Goal: Task Accomplishment & Management: Manage account settings

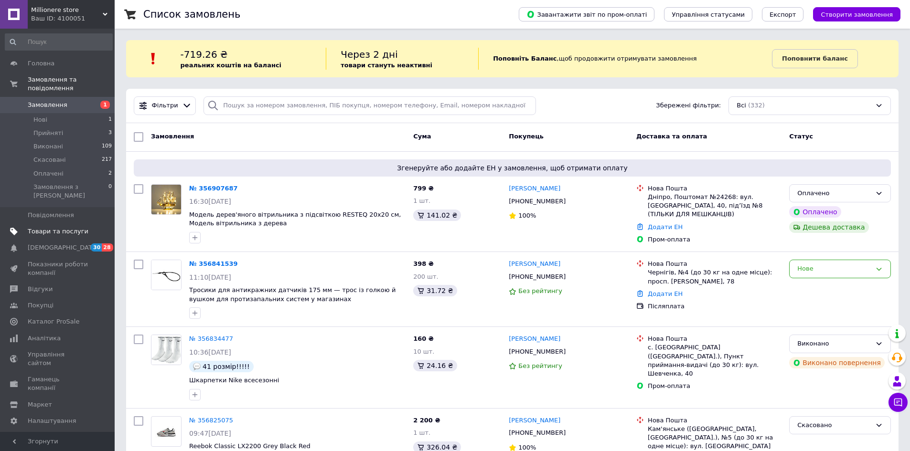
click at [41, 227] on span "Товари та послуги" at bounding box center [58, 231] width 61 height 9
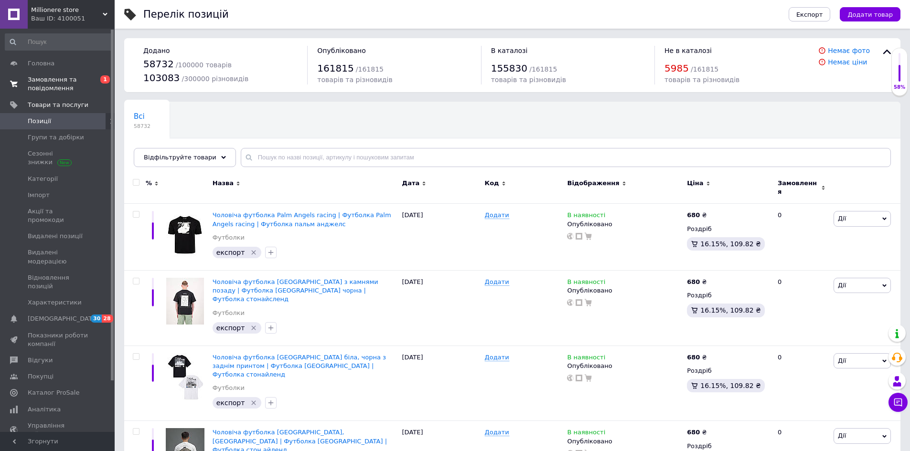
click at [59, 83] on span "Замовлення та повідомлення" at bounding box center [58, 83] width 61 height 17
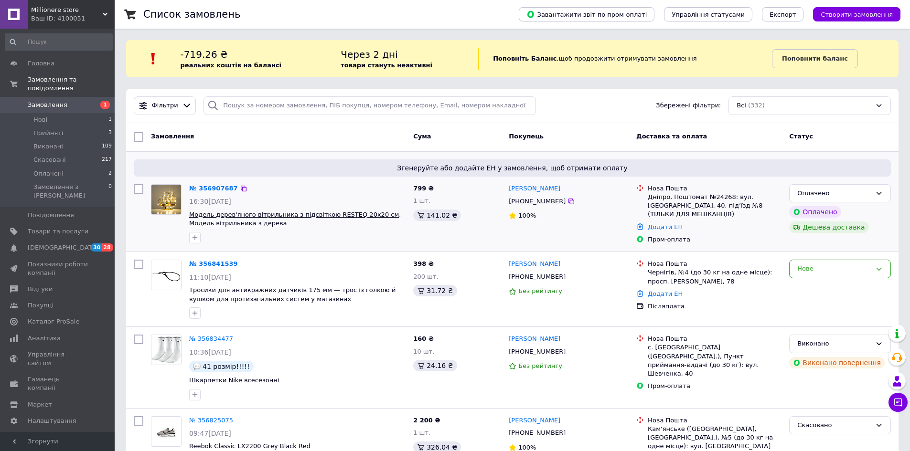
click at [256, 217] on span "Модель дерев'яного вітрильника з підсвіткою RESTEQ 20х20 см, Модель вітрильника…" at bounding box center [295, 219] width 212 height 16
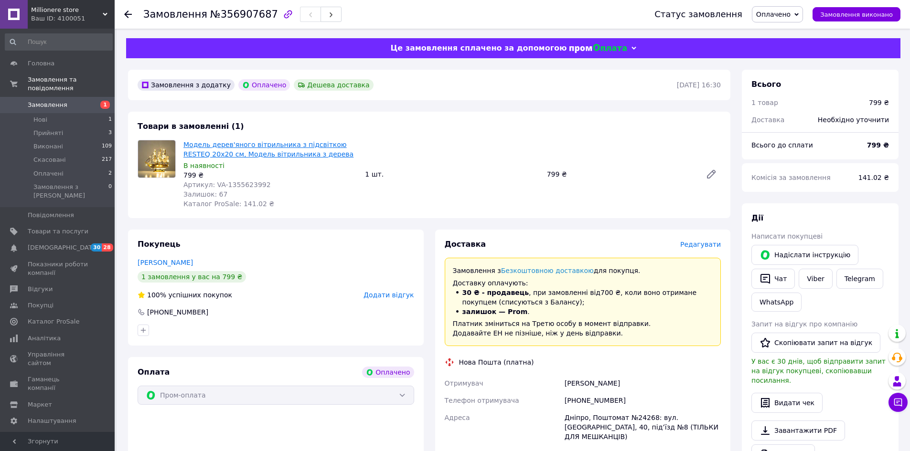
click at [229, 148] on link "Модель дерев'яного вітрильника з підсвіткою RESTEQ 20х20 см, Модель вітрильника…" at bounding box center [268, 149] width 170 height 17
click at [65, 224] on link "Товари та послуги" at bounding box center [58, 232] width 117 height 16
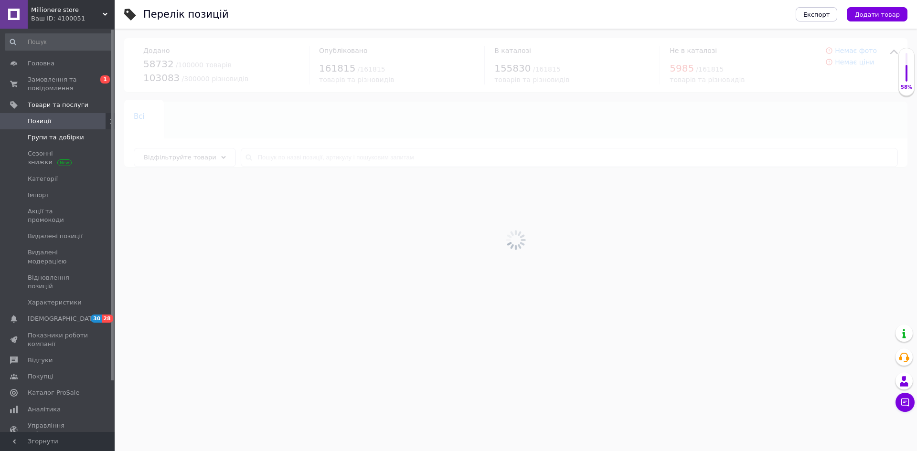
click at [60, 139] on span "Групи та добірки" at bounding box center [56, 137] width 56 height 9
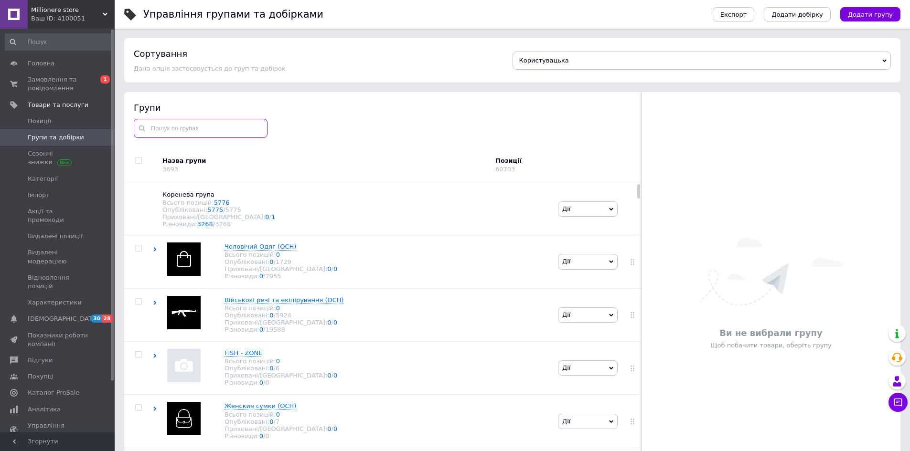
click at [186, 126] on input "text" at bounding box center [201, 128] width 134 height 19
click at [210, 136] on input "text" at bounding box center [201, 128] width 134 height 19
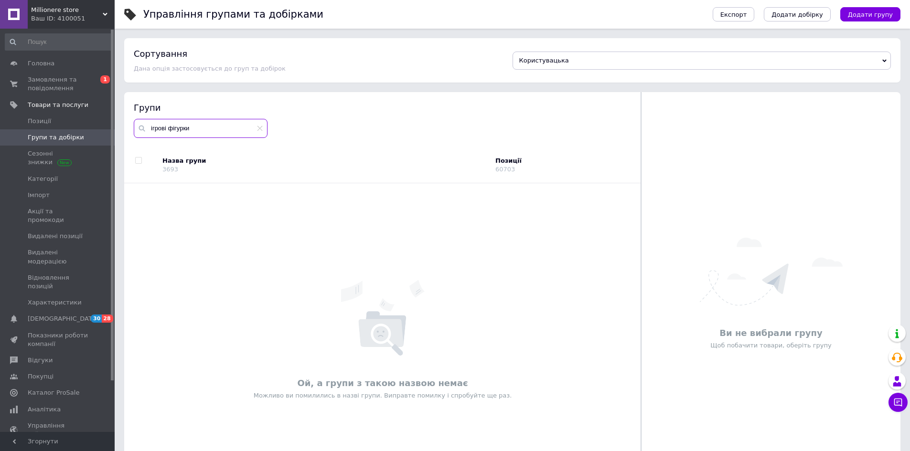
type input "ігрові фігурки"
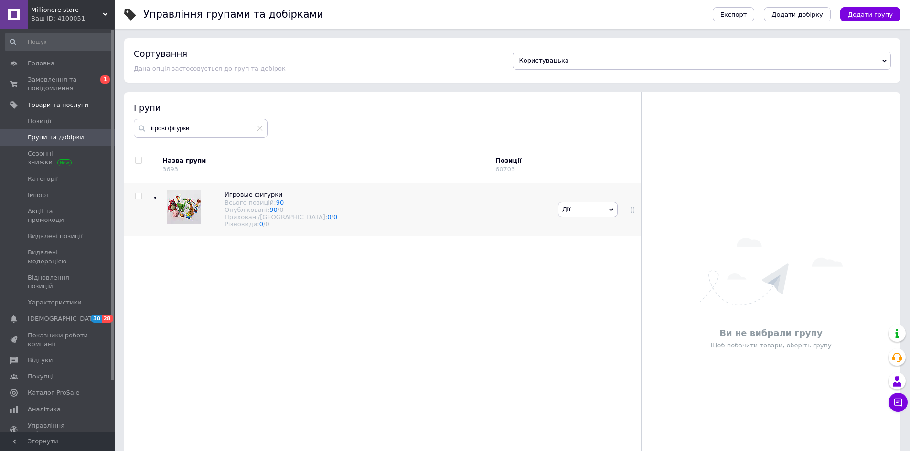
click at [134, 196] on div at bounding box center [138, 196] width 29 height 7
click at [139, 196] on input "checkbox" at bounding box center [138, 196] width 6 height 6
checkbox input "true"
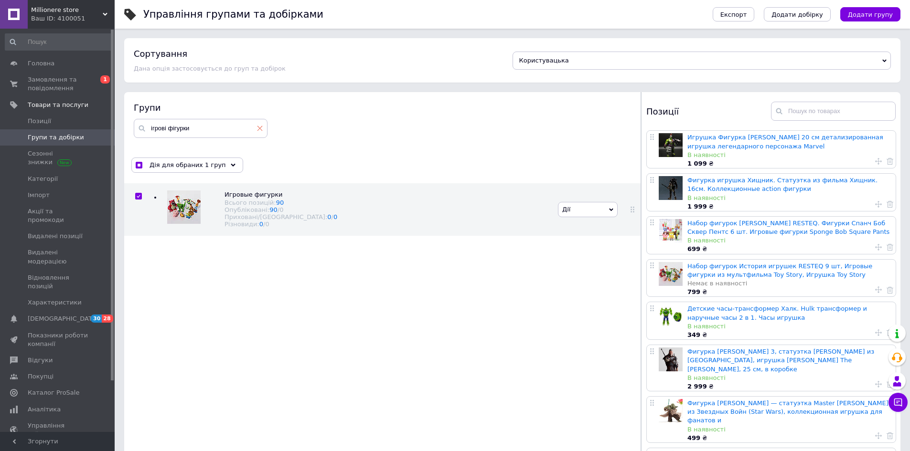
click at [259, 129] on icon at bounding box center [260, 129] width 6 height 6
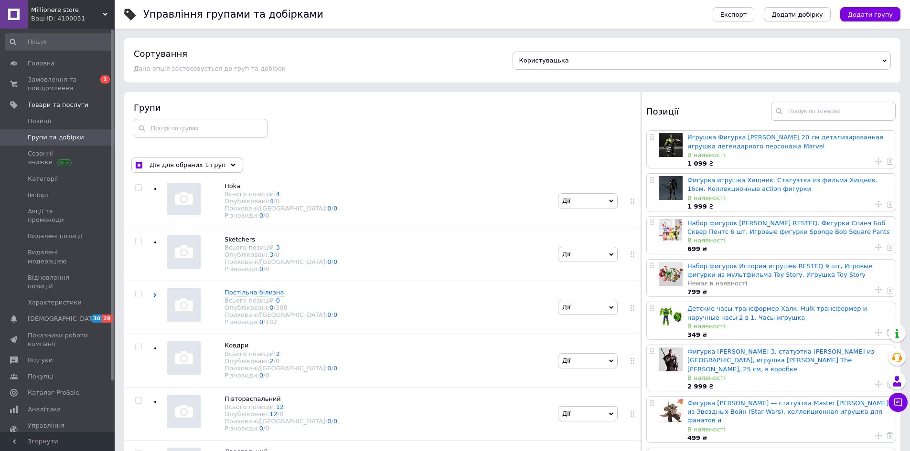
scroll to position [40969, 0]
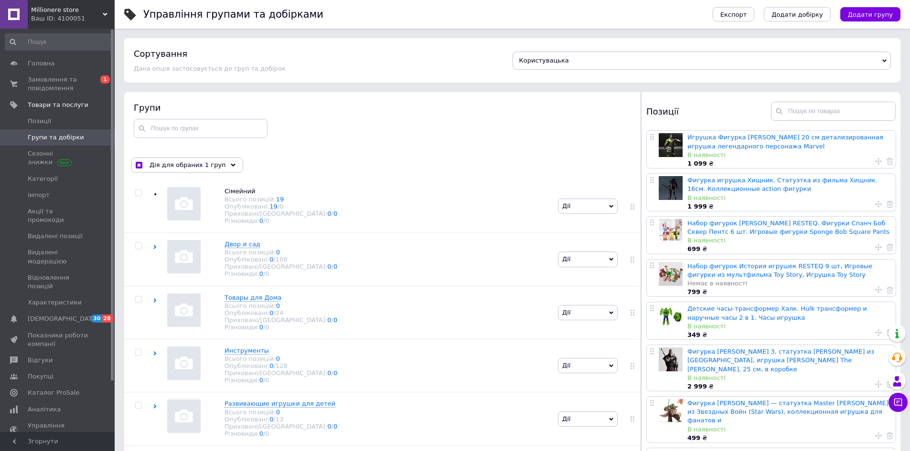
drag, startPoint x: 638, startPoint y: 193, endPoint x: 638, endPoint y: 474, distance: 280.8
click at [638, 451] on html "Millionere store Ваш ID: 4100051 Сайт Millionere store Кабінет покупця Перевіри…" at bounding box center [455, 252] width 910 height 505
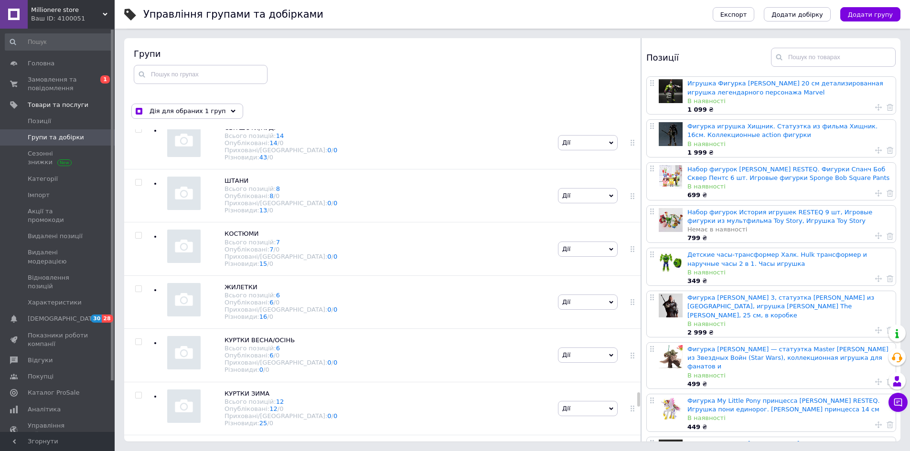
scroll to position [37965, 0]
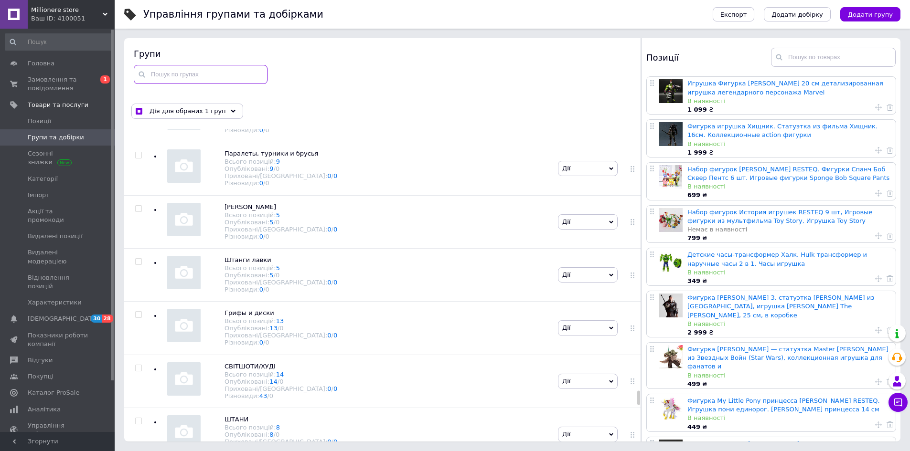
click at [173, 73] on input "text" at bounding box center [201, 74] width 134 height 19
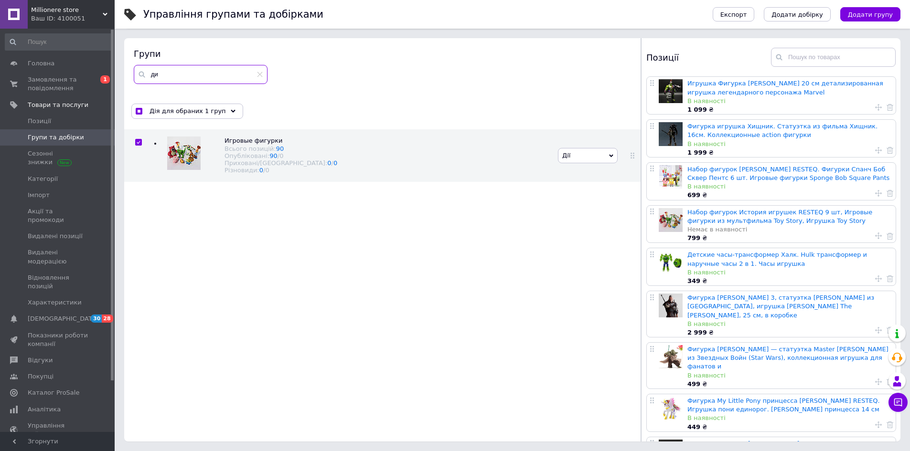
scroll to position [0, 0]
type input "дитячі іграшки"
click at [139, 141] on input "checkbox" at bounding box center [138, 142] width 6 height 6
checkbox input "true"
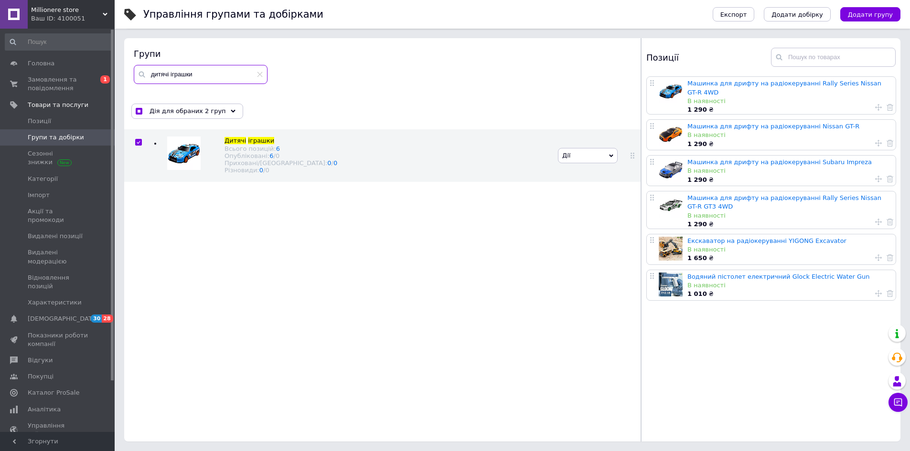
click at [257, 69] on input "дитячі іграшки" at bounding box center [201, 74] width 134 height 19
click at [260, 74] on icon at bounding box center [260, 75] width 6 height 6
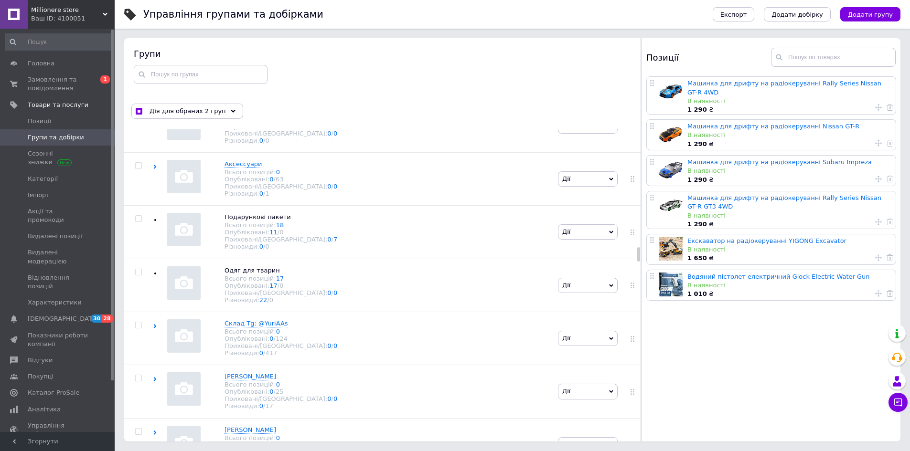
scroll to position [17241, 0]
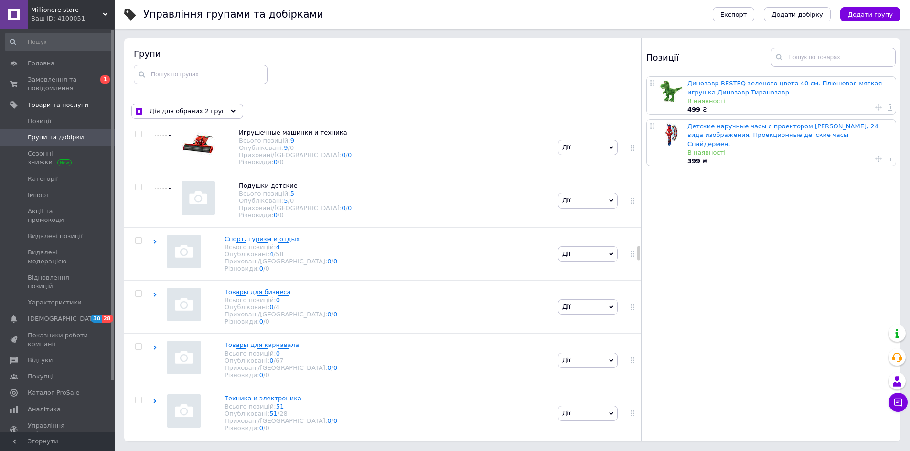
scroll to position [17289, 0]
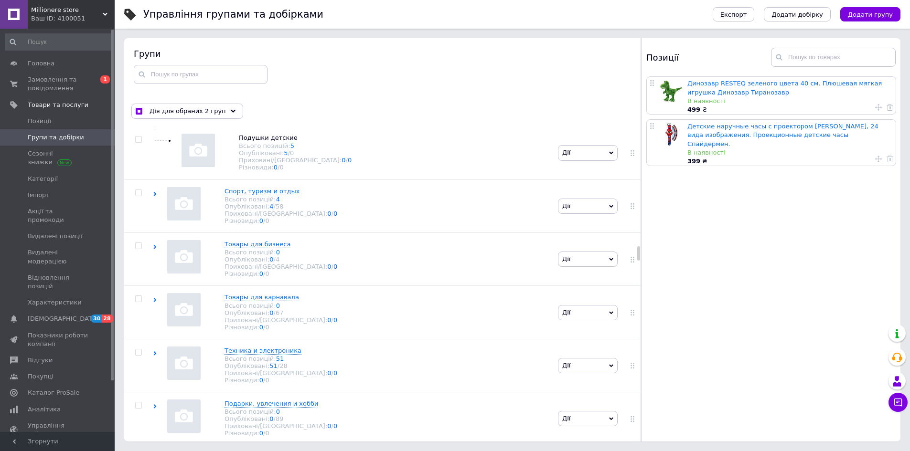
checkbox input "true"
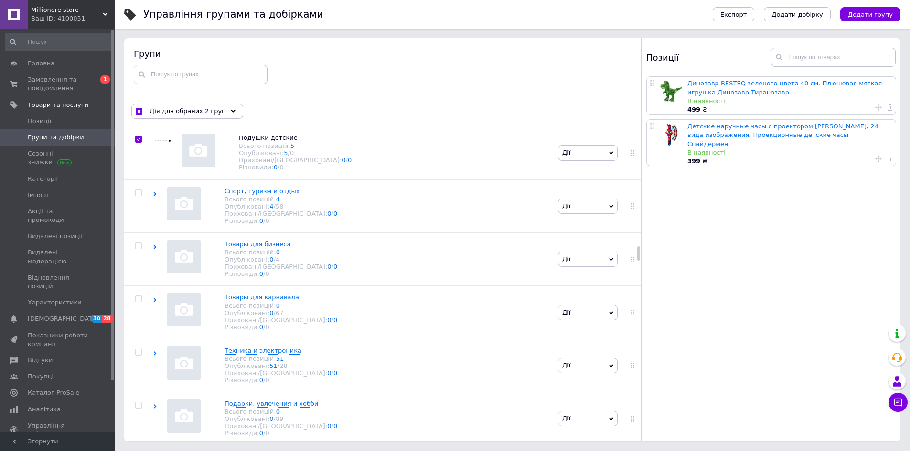
checkbox input "true"
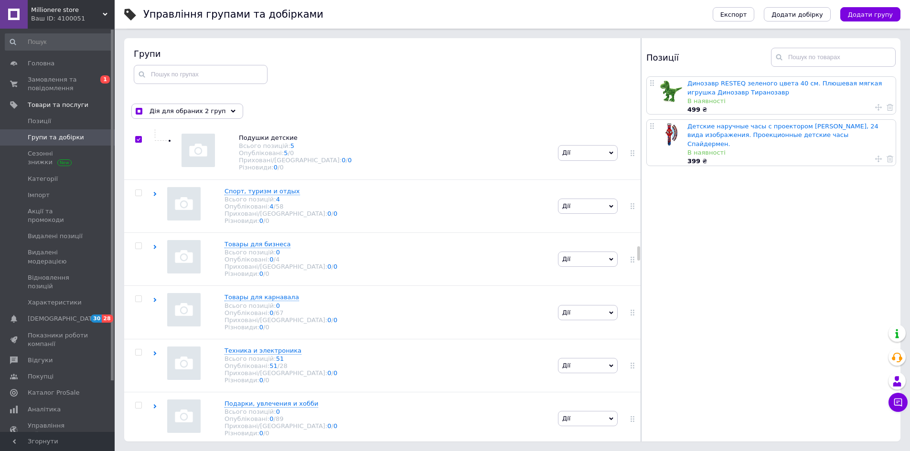
checkbox input "true"
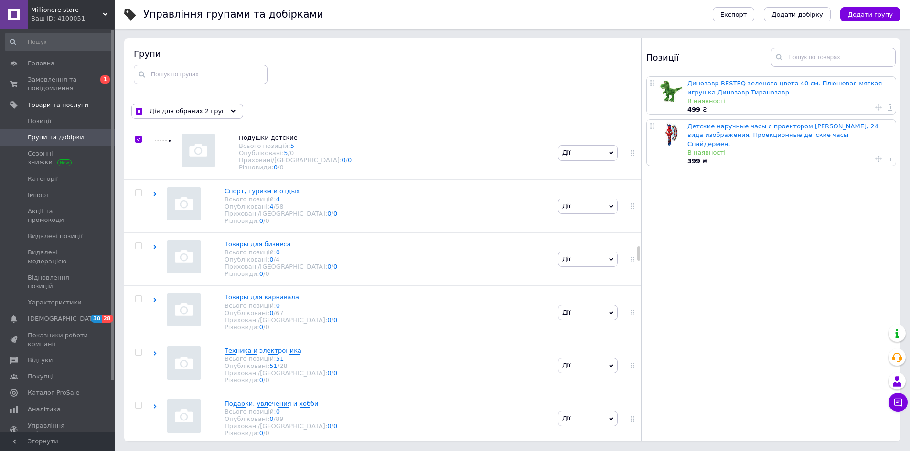
checkbox input "true"
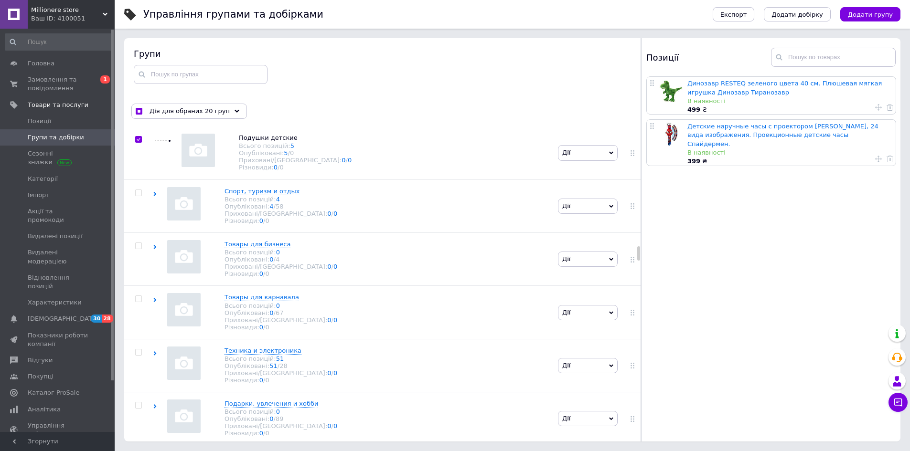
checkbox input "true"
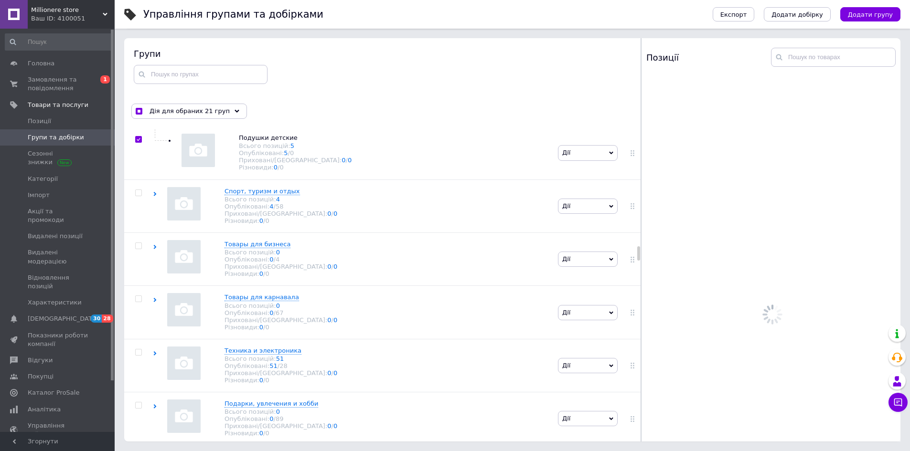
checkbox input "true"
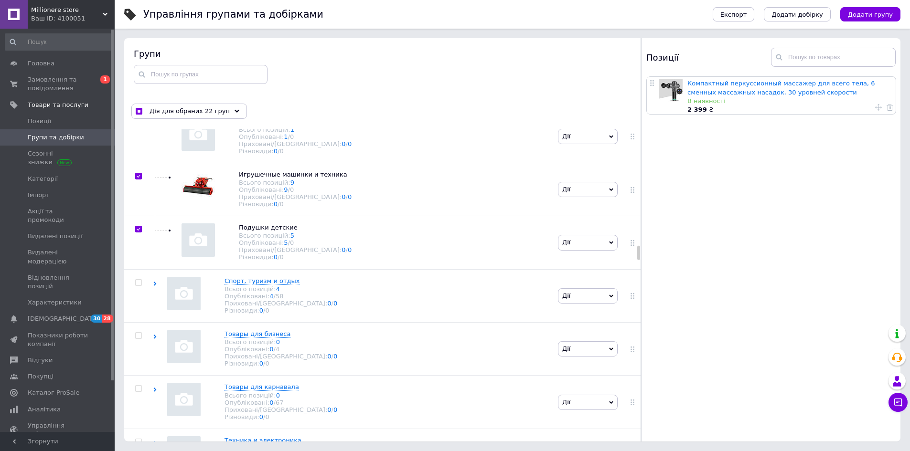
scroll to position [17193, 0]
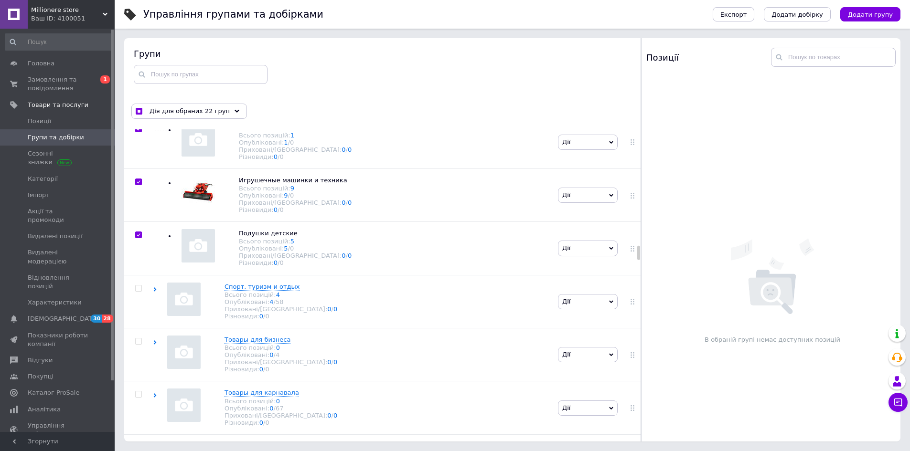
checkbox input "true"
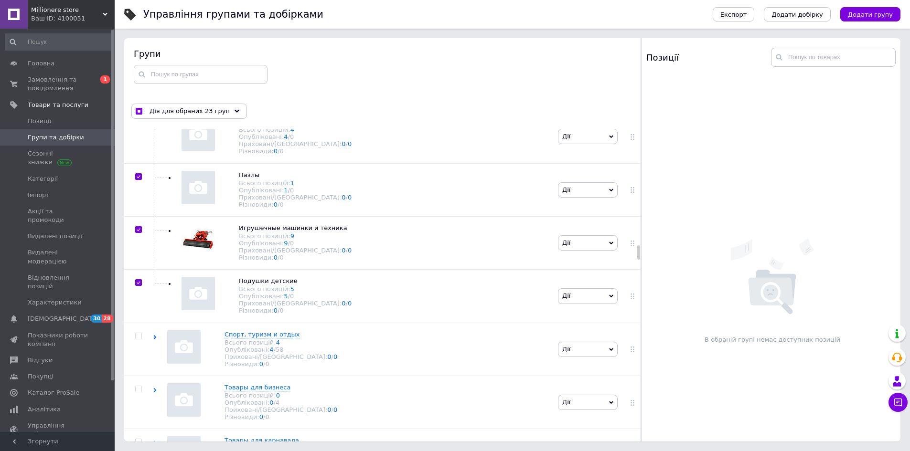
checkbox input "true"
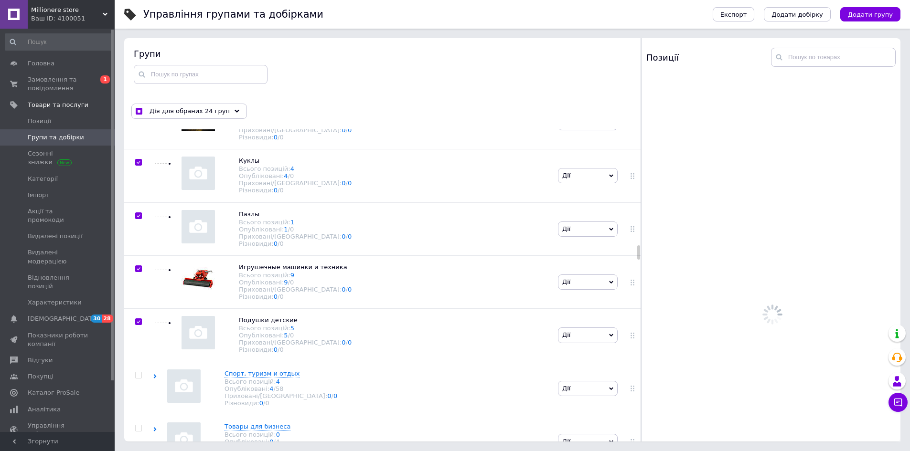
scroll to position [17098, 0]
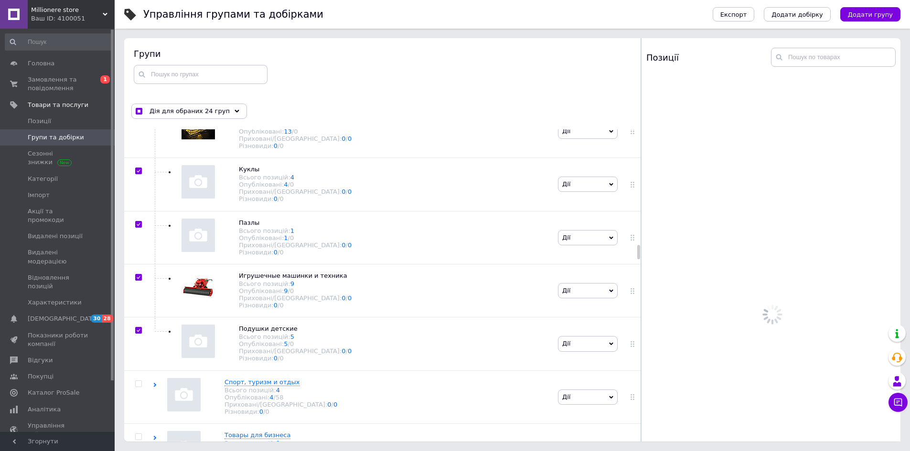
checkbox input "true"
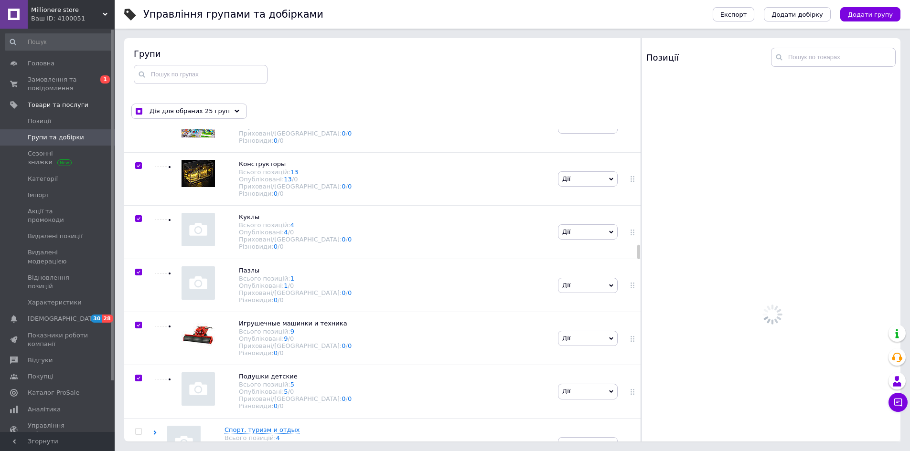
checkbox input "true"
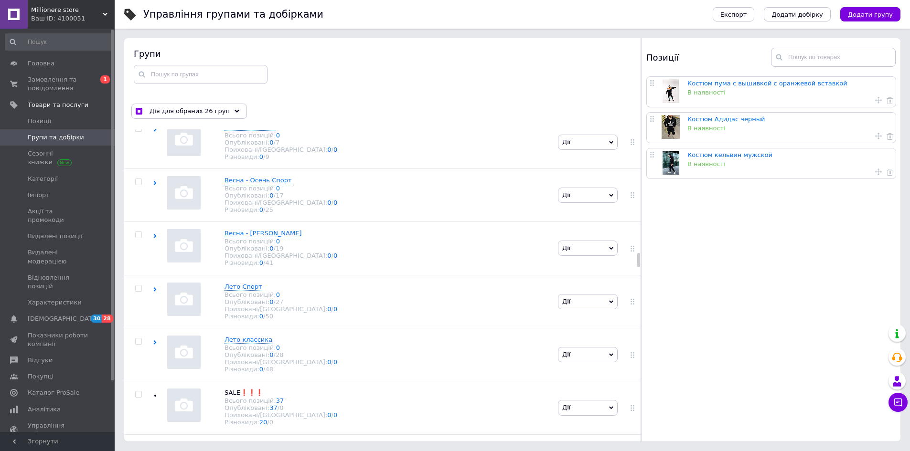
scroll to position [18292, 0]
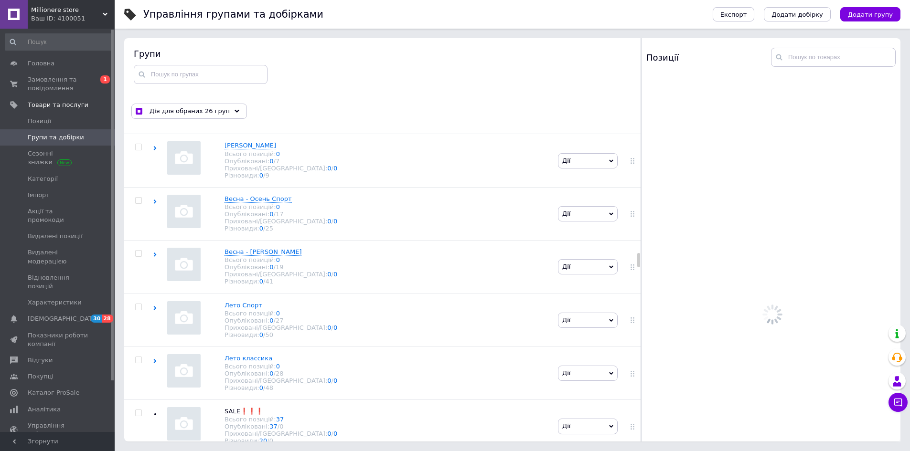
checkbox input "true"
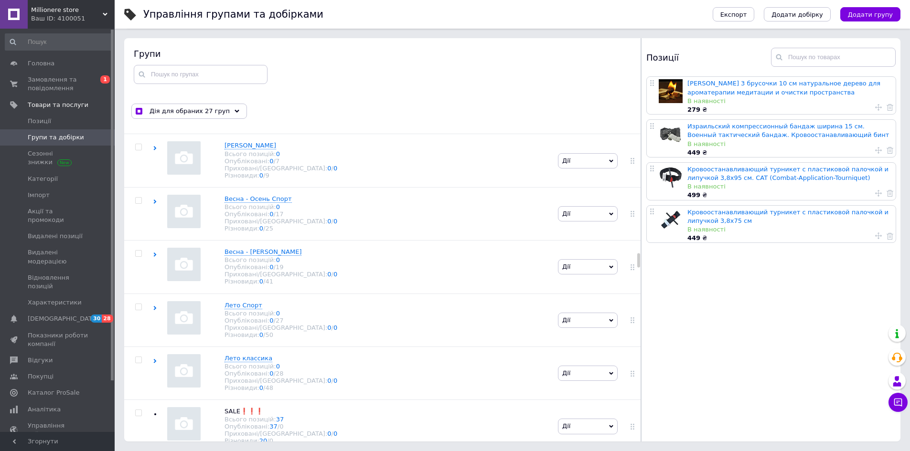
scroll to position [18339, 0]
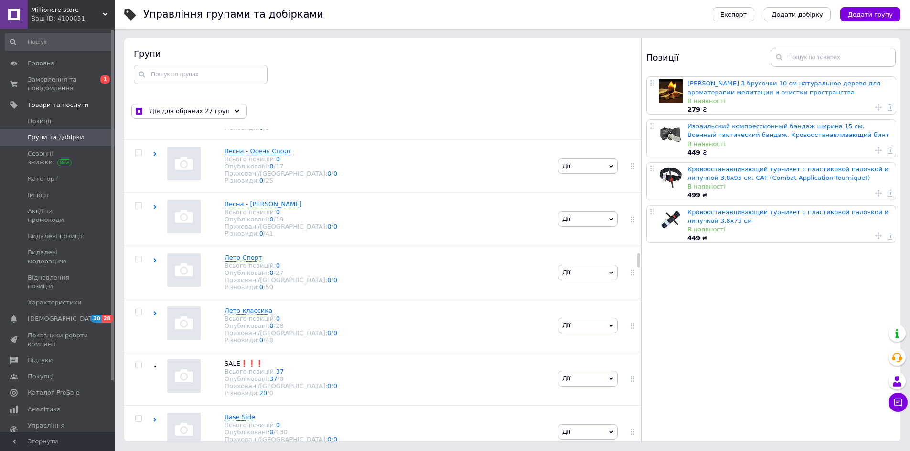
checkbox input "true"
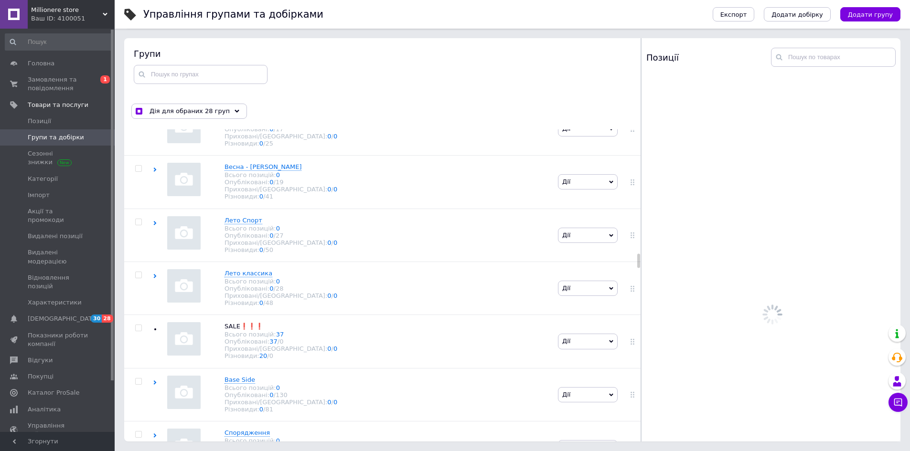
scroll to position [18387, 0]
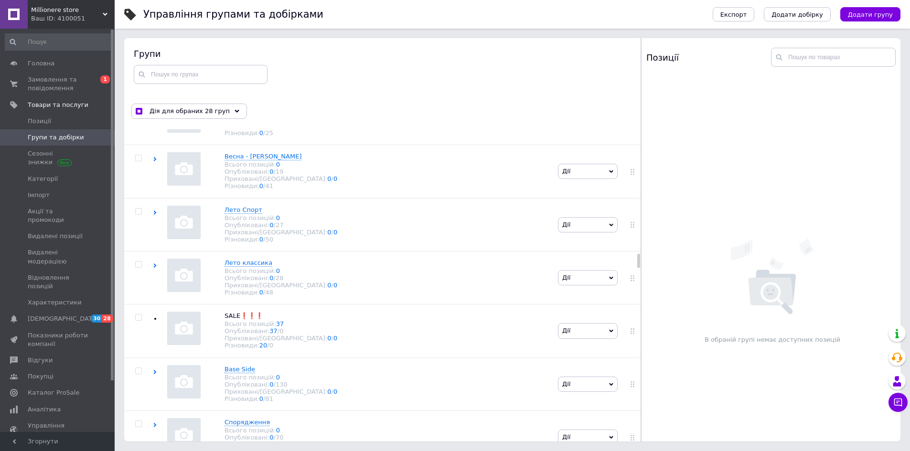
checkbox input "true"
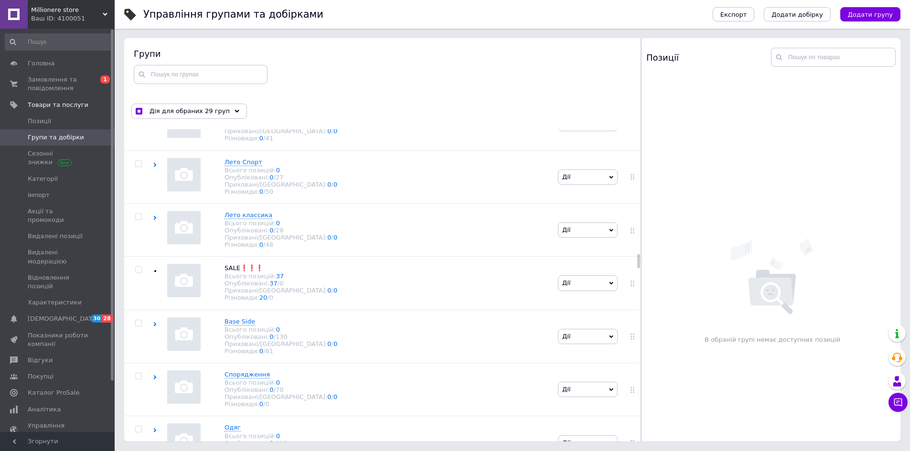
checkbox input "true"
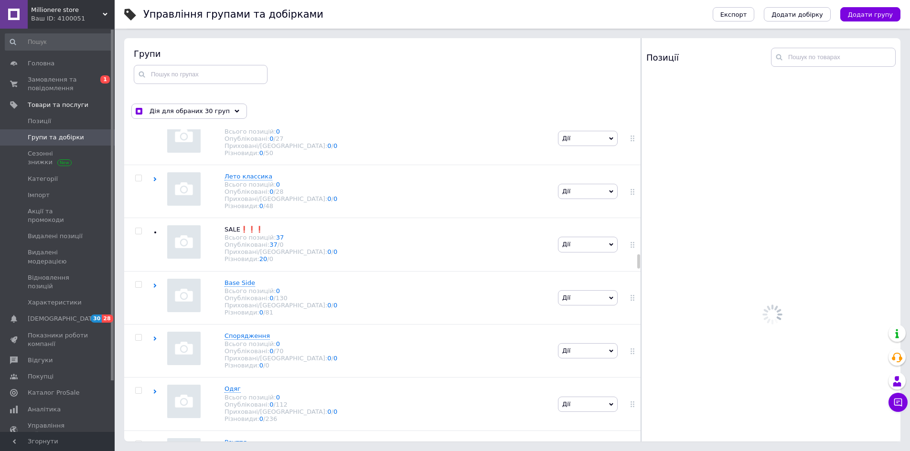
scroll to position [18483, 0]
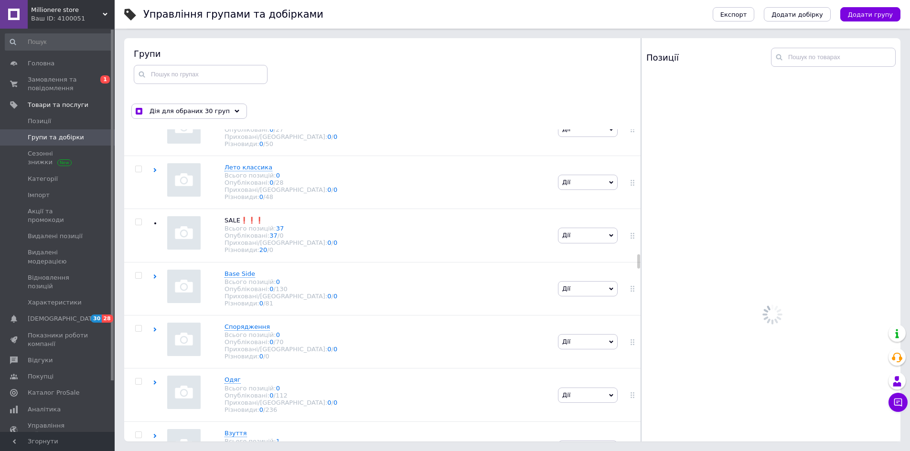
checkbox input "true"
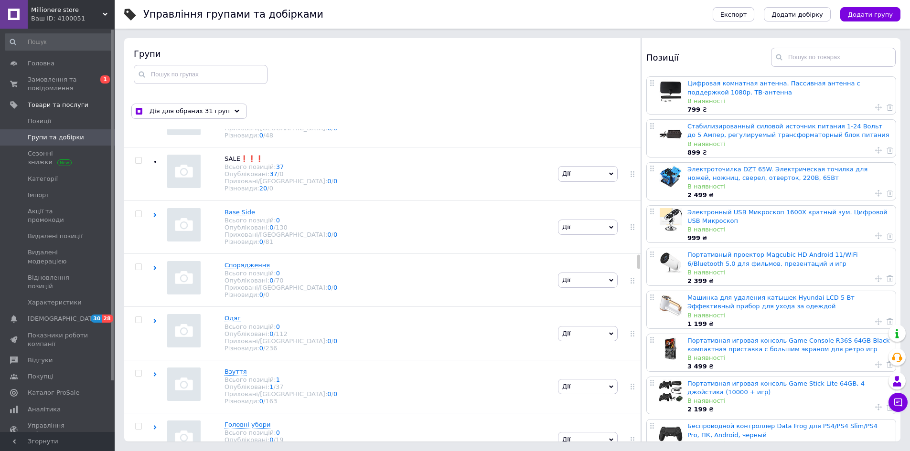
scroll to position [18578, 0]
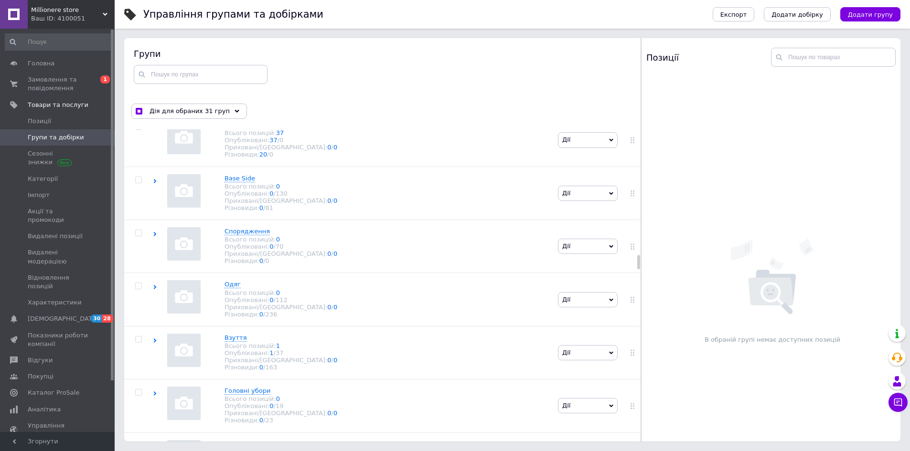
checkbox input "true"
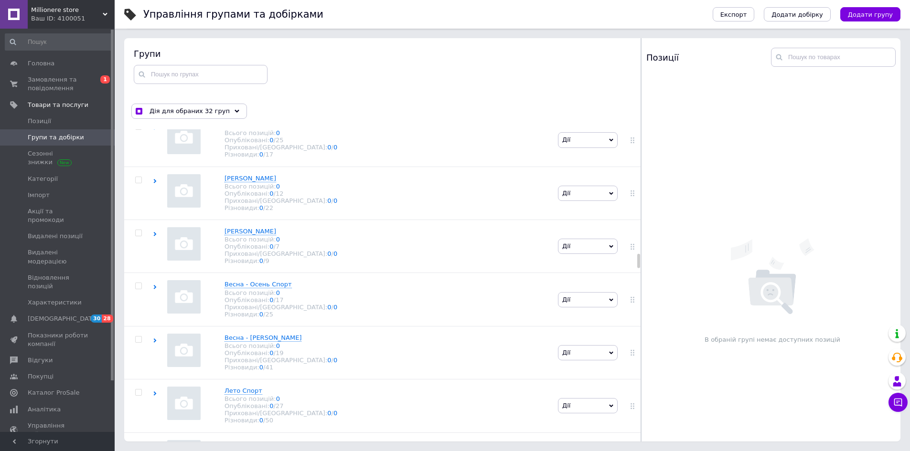
checkbox input "true"
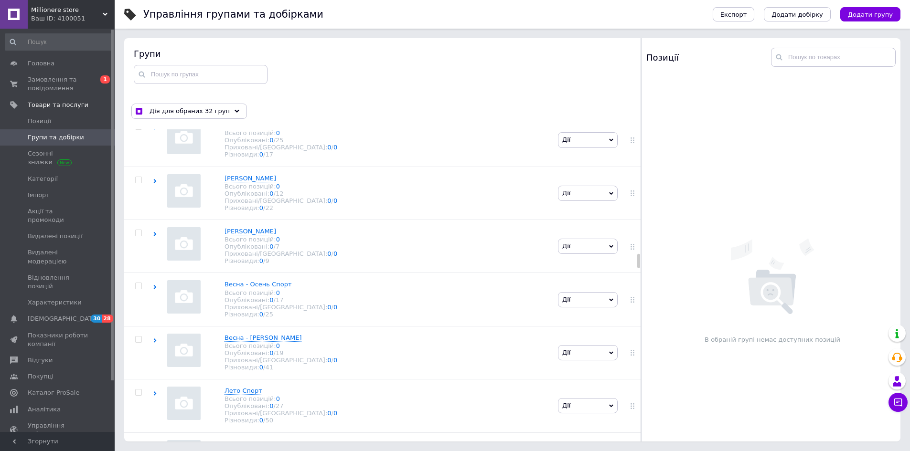
checkbox input "true"
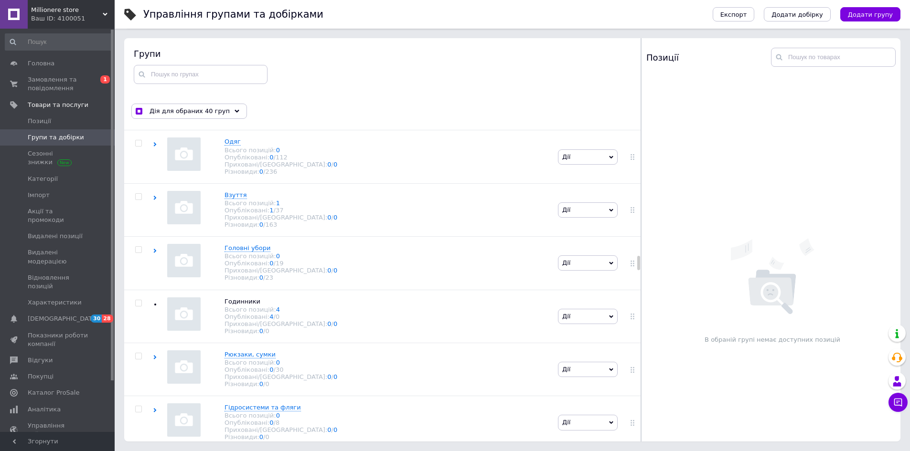
scroll to position [18722, 0]
checkbox input "true"
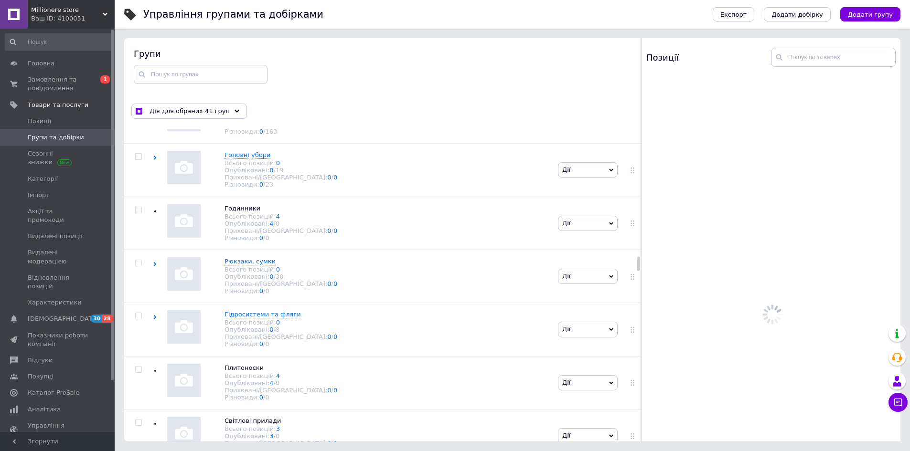
scroll to position [18817, 0]
checkbox input "true"
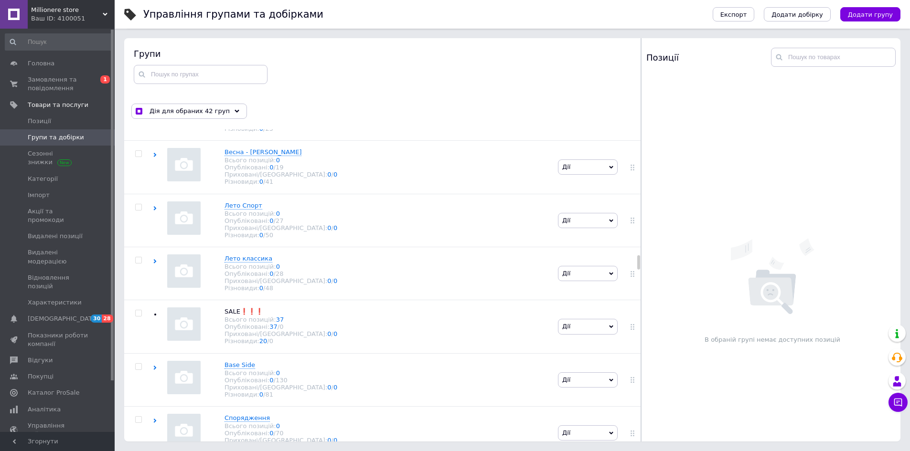
checkbox input "true"
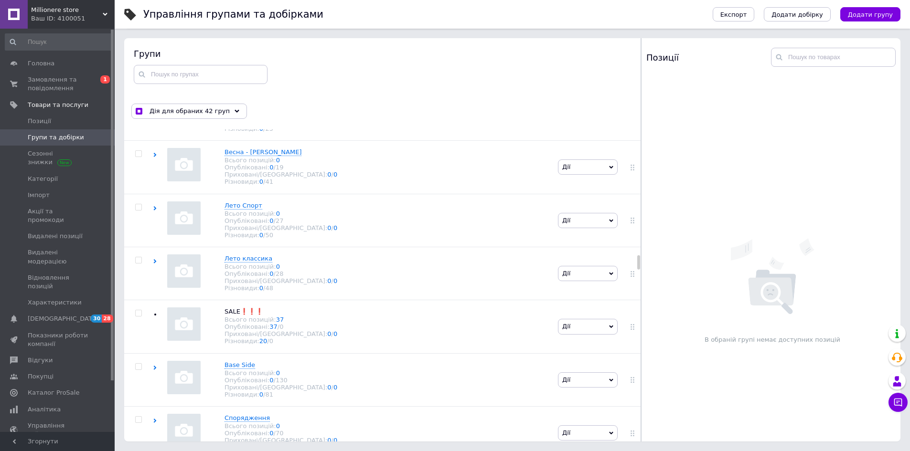
checkbox input "true"
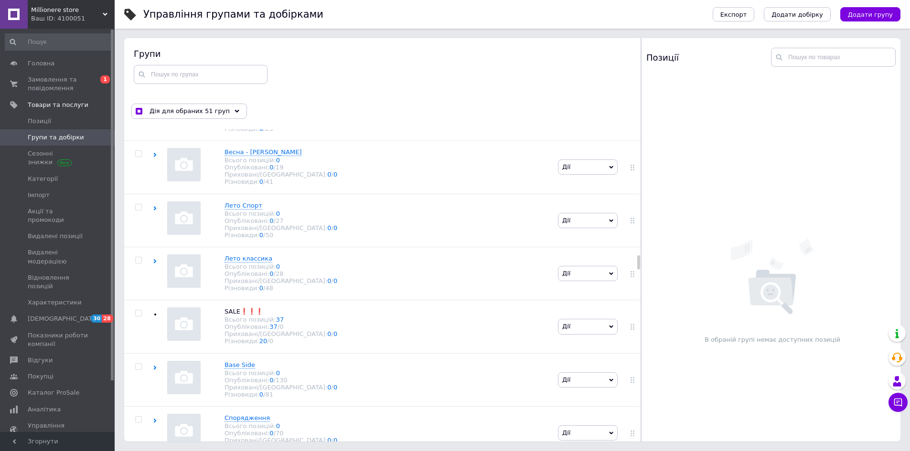
checkbox input "false"
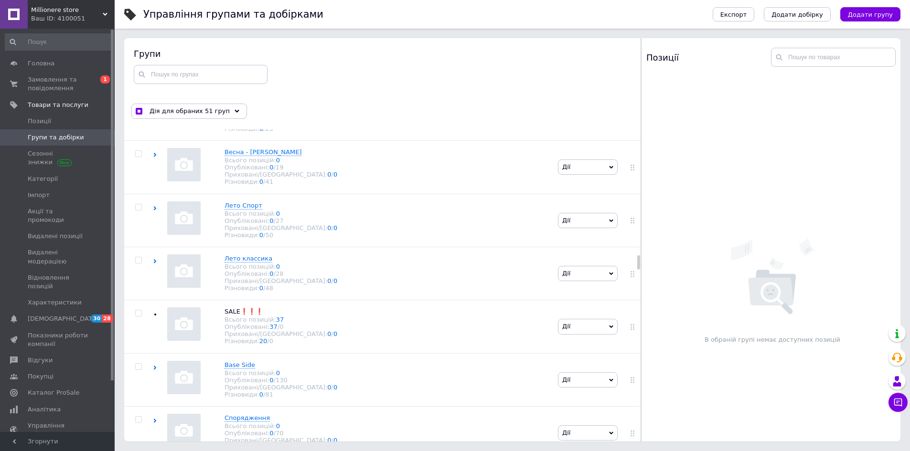
checkbox input "false"
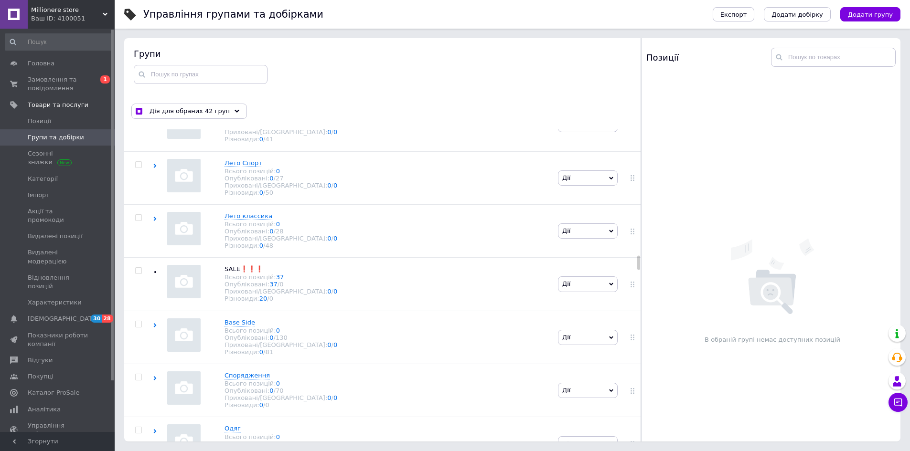
scroll to position [18865, 0]
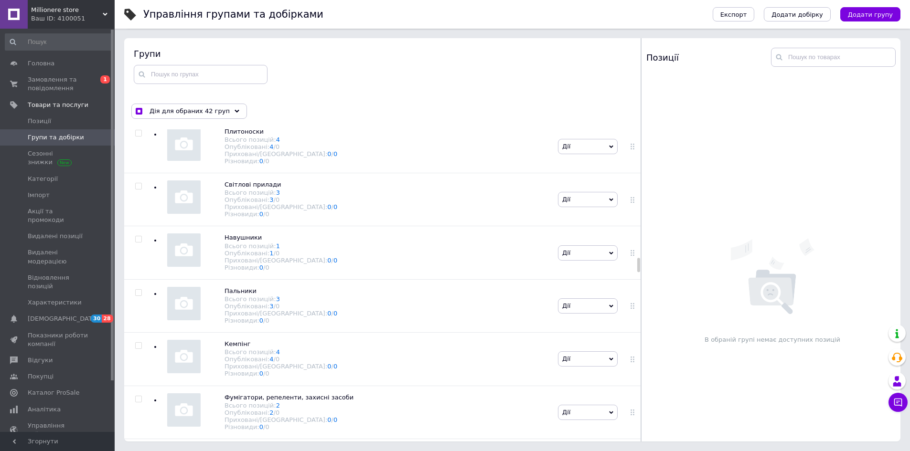
scroll to position [19056, 0]
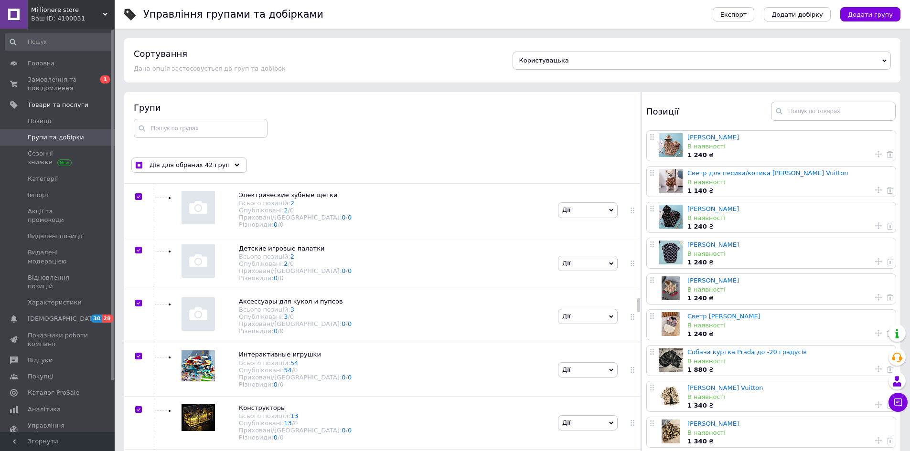
scroll to position [16859, 0]
click at [211, 162] on span "Дія для обраних 42 груп" at bounding box center [189, 165] width 80 height 9
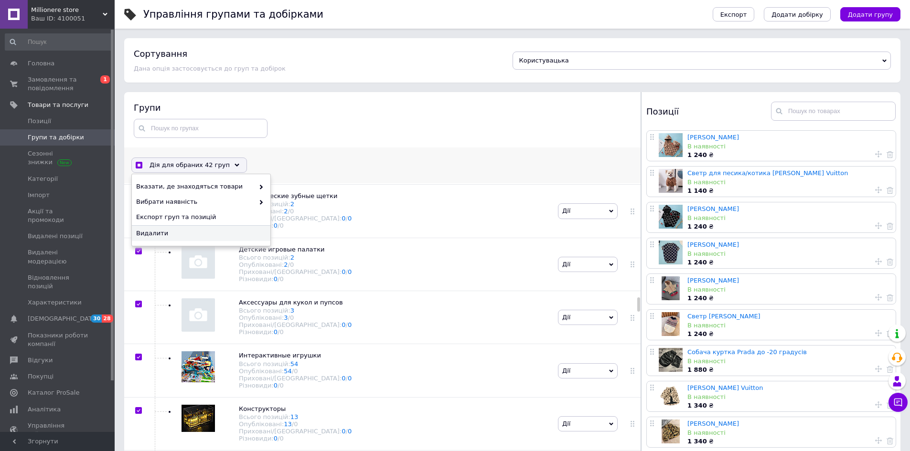
click at [189, 237] on span "Видалити" at bounding box center [200, 233] width 128 height 9
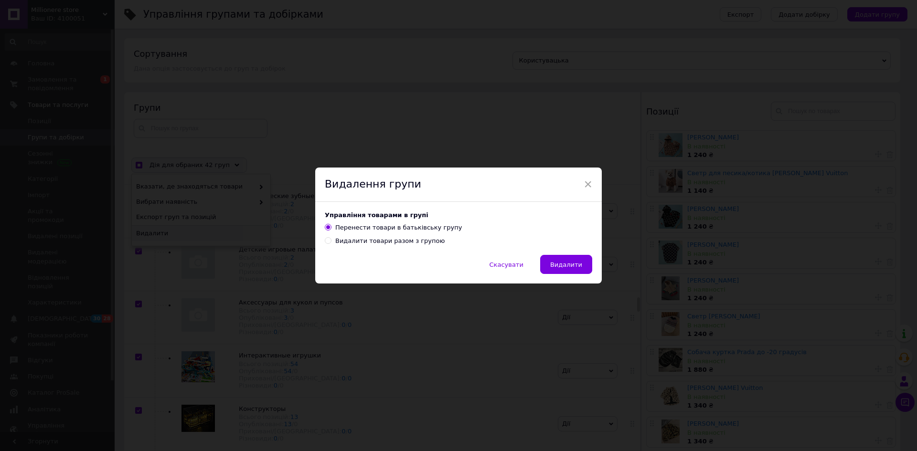
click at [372, 244] on div "Видалити товари разом з групою" at bounding box center [389, 241] width 109 height 9
click at [331, 244] on input "Видалити товари разом з групою" at bounding box center [328, 240] width 6 height 6
radio input "true"
radio input "false"
click at [573, 265] on span "Видалити" at bounding box center [566, 264] width 32 height 7
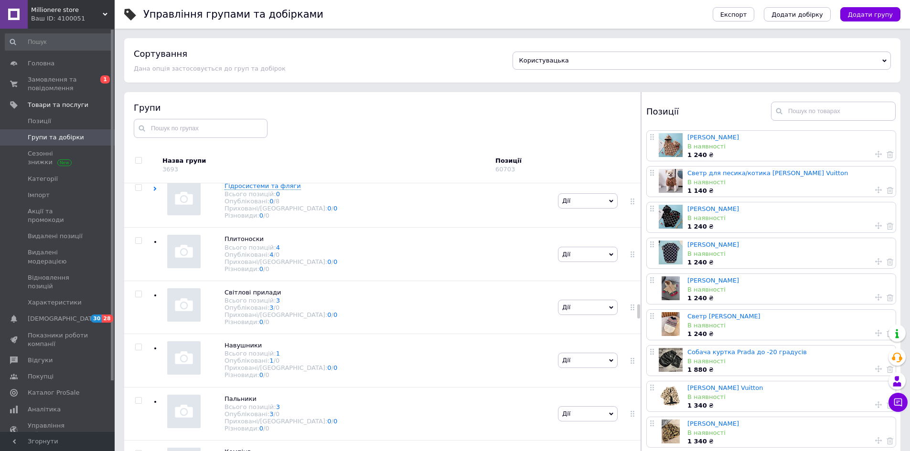
scroll to position [17241, 0]
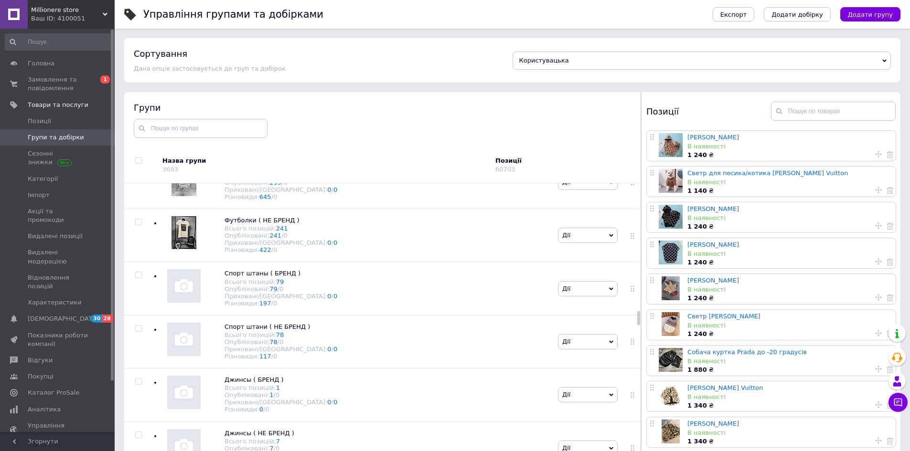
scroll to position [18101, 0]
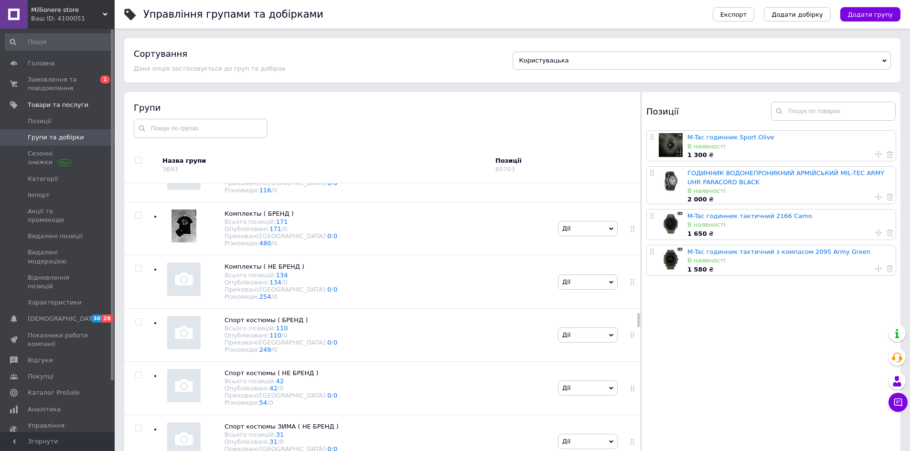
scroll to position [18483, 0]
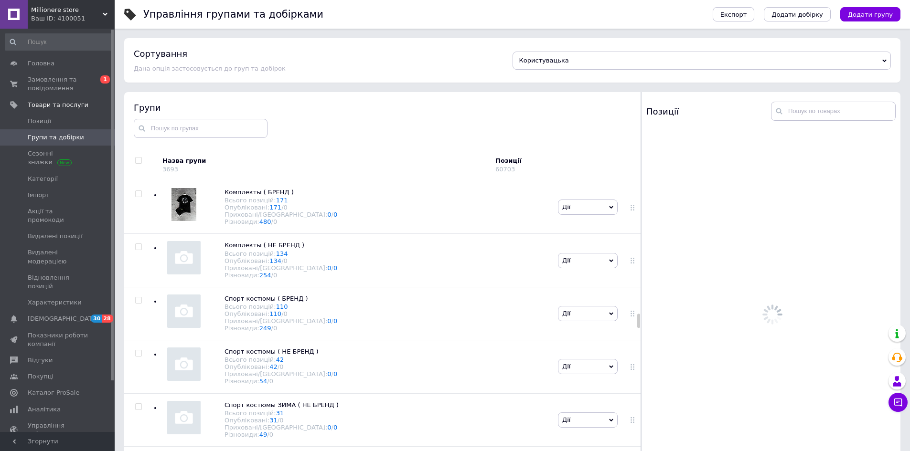
scroll to position [18435, 0]
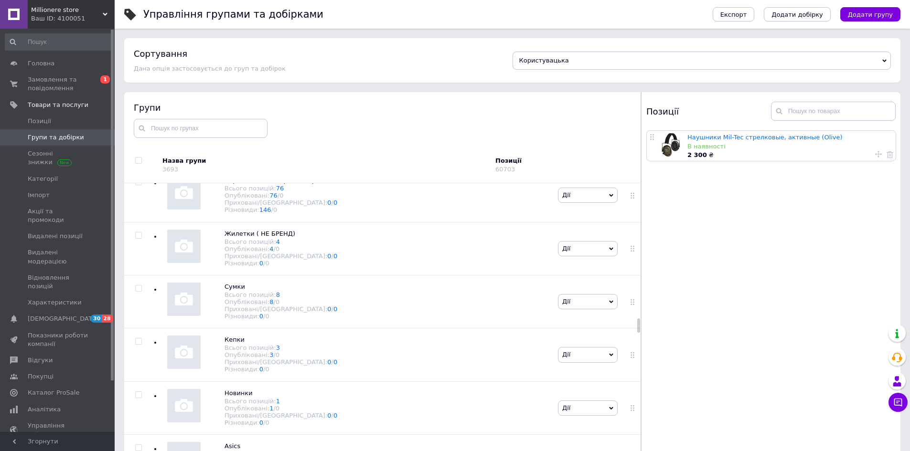
scroll to position [19151, 0]
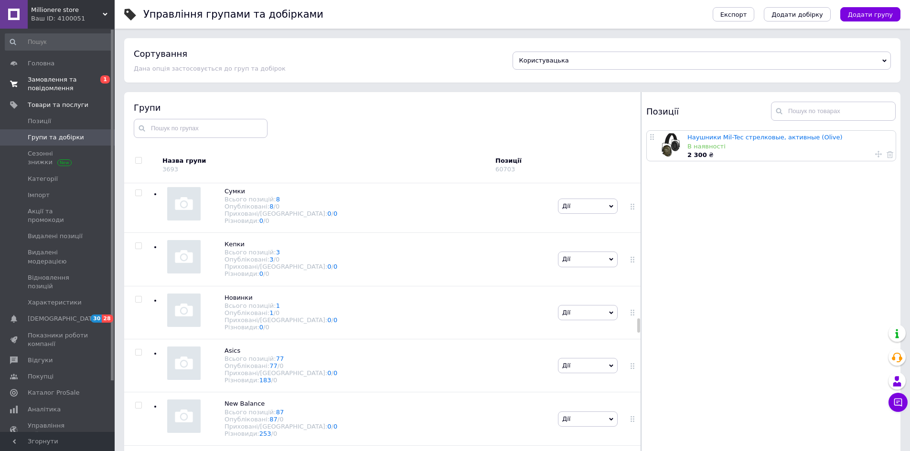
click at [82, 88] on span "Замовлення та повідомлення" at bounding box center [58, 83] width 61 height 17
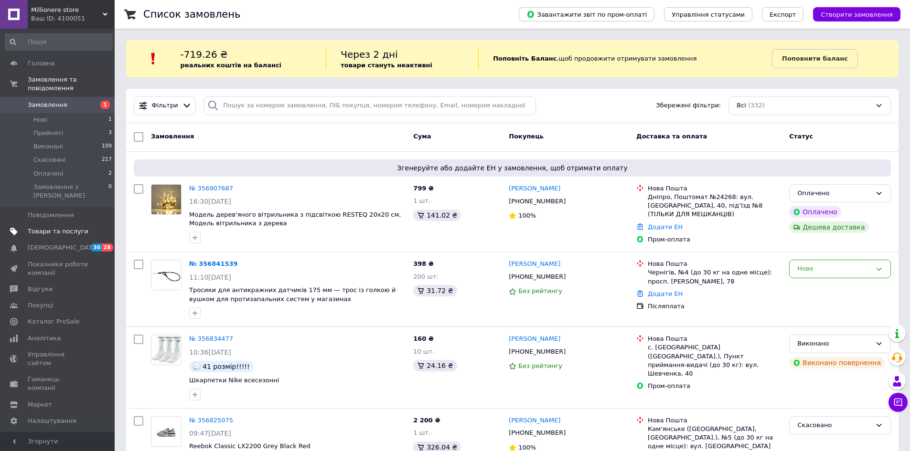
click at [74, 227] on span "Товари та послуги" at bounding box center [58, 231] width 61 height 9
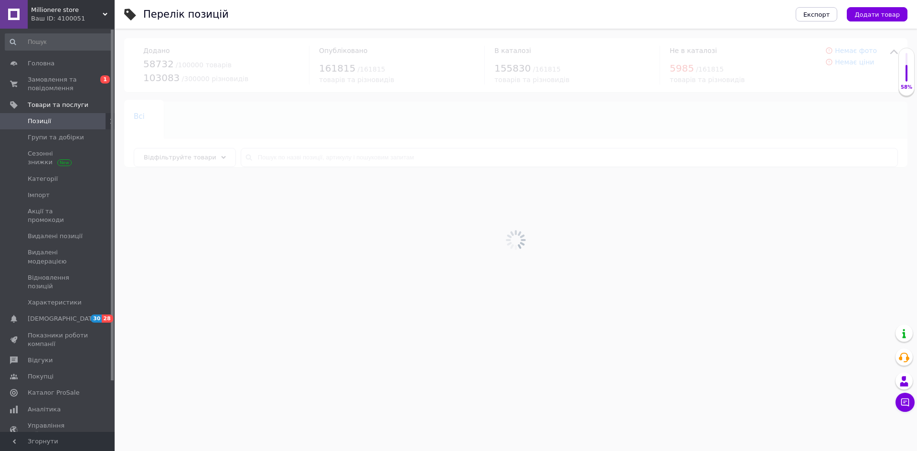
click at [281, 148] on div at bounding box center [516, 240] width 802 height 423
click at [281, 147] on div at bounding box center [516, 240] width 802 height 423
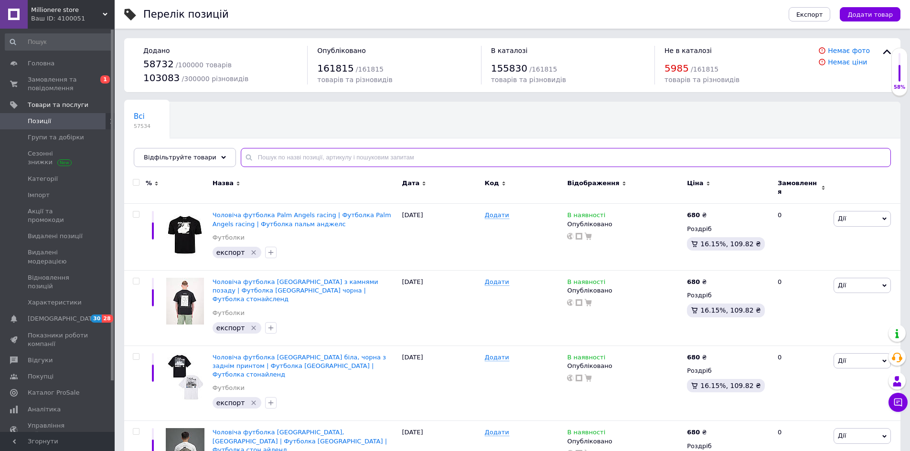
click at [280, 156] on input "text" at bounding box center [566, 157] width 650 height 19
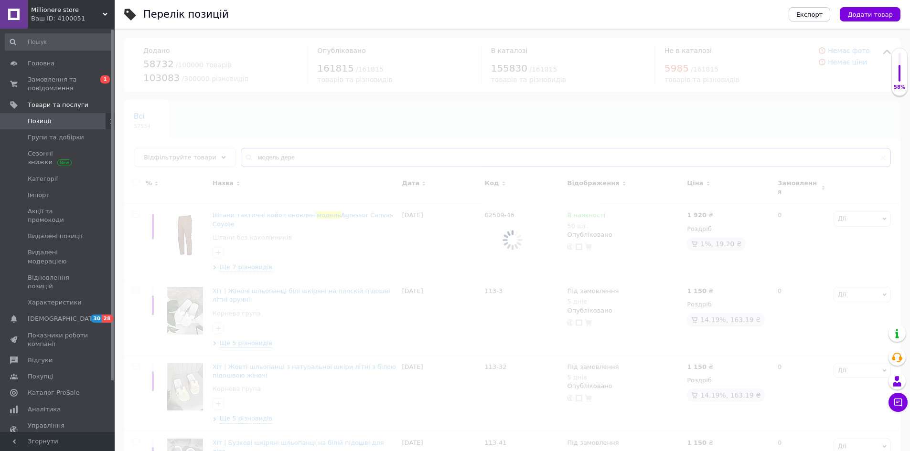
type input "модель дерев"
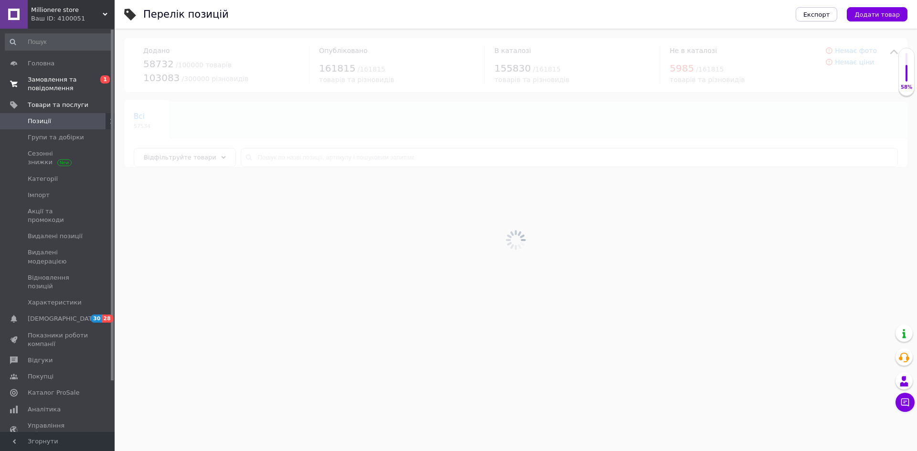
click at [85, 94] on link "Замовлення та повідомлення 0 1" at bounding box center [58, 84] width 117 height 25
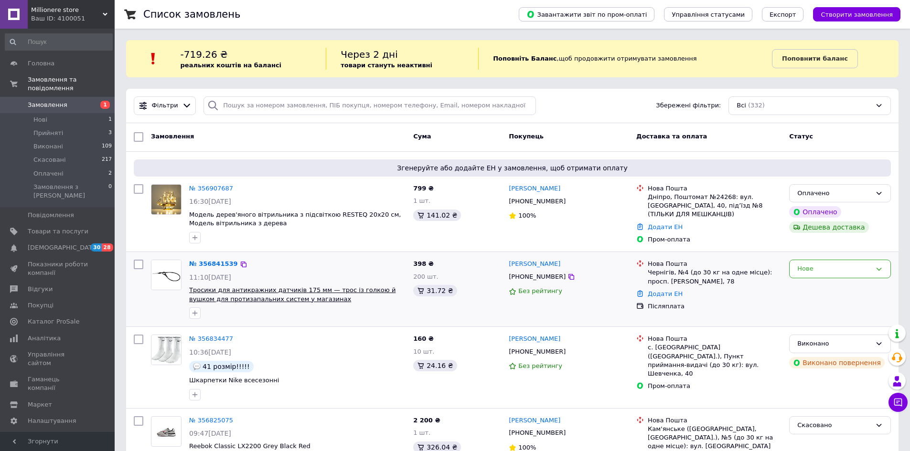
click at [229, 298] on span "Тросики для антикражних датчиків 175 мм — трос із голкою й вушком для протизапа…" at bounding box center [292, 295] width 206 height 16
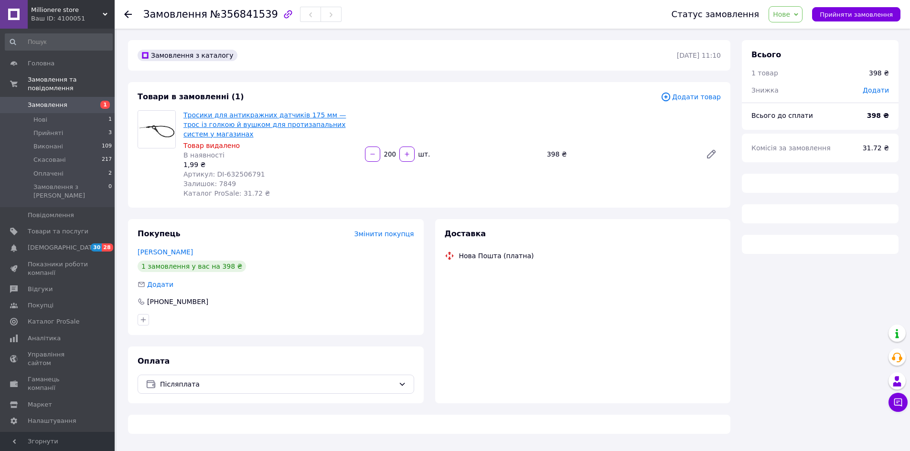
click at [275, 116] on link "Тросики для антикражних датчиків 175 мм — трос із голкою й вушком для протизапа…" at bounding box center [264, 124] width 162 height 27
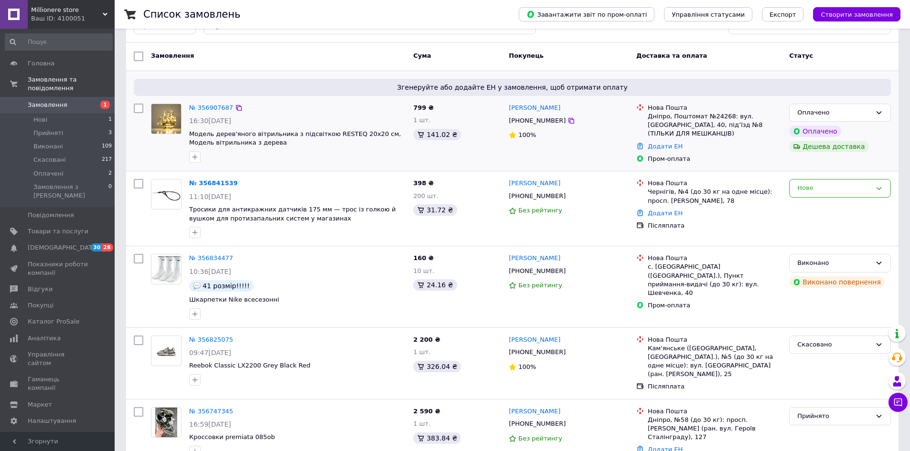
scroll to position [96, 0]
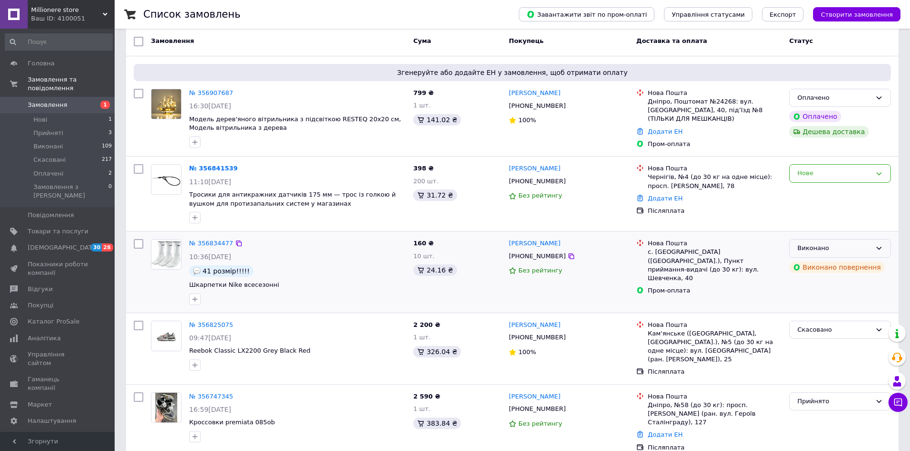
click at [844, 245] on div "Виконано" at bounding box center [834, 249] width 74 height 10
click at [208, 243] on link "№ 356834477" at bounding box center [211, 243] width 44 height 7
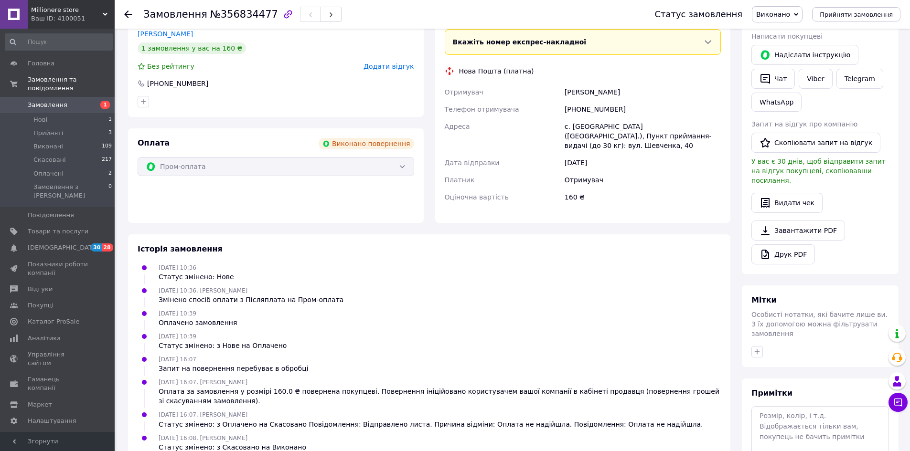
scroll to position [169, 0]
click at [131, 17] on icon at bounding box center [128, 15] width 8 height 8
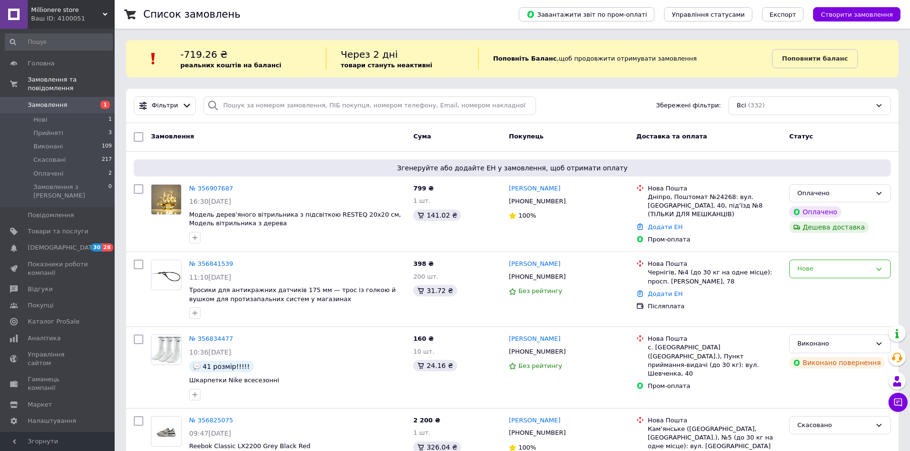
click at [60, 97] on link "Замовлення 1" at bounding box center [58, 105] width 117 height 16
click at [894, 401] on icon at bounding box center [898, 403] width 10 height 10
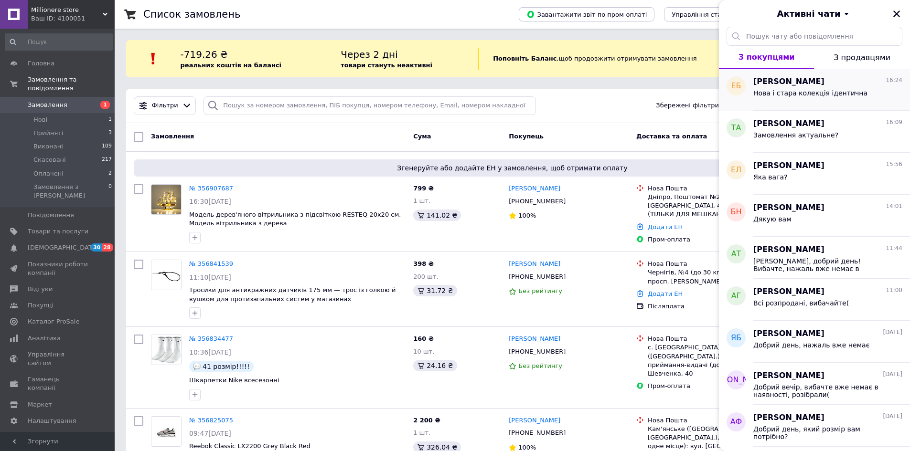
click at [792, 98] on div "Нова і стара колекція ідентична" at bounding box center [810, 95] width 114 height 13
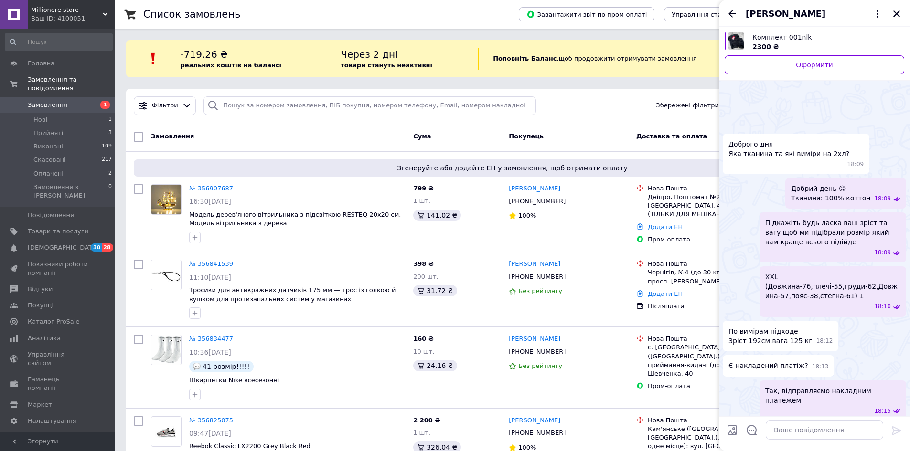
scroll to position [601, 0]
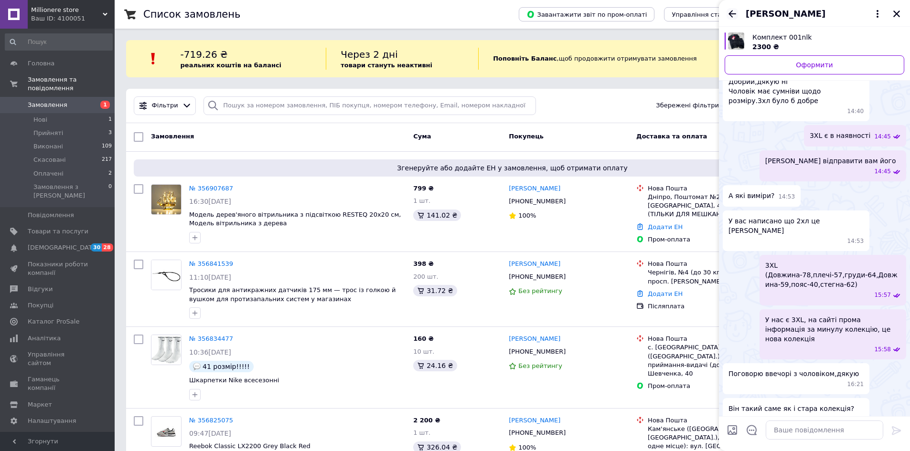
click at [732, 10] on icon "Назад" at bounding box center [731, 13] width 11 height 11
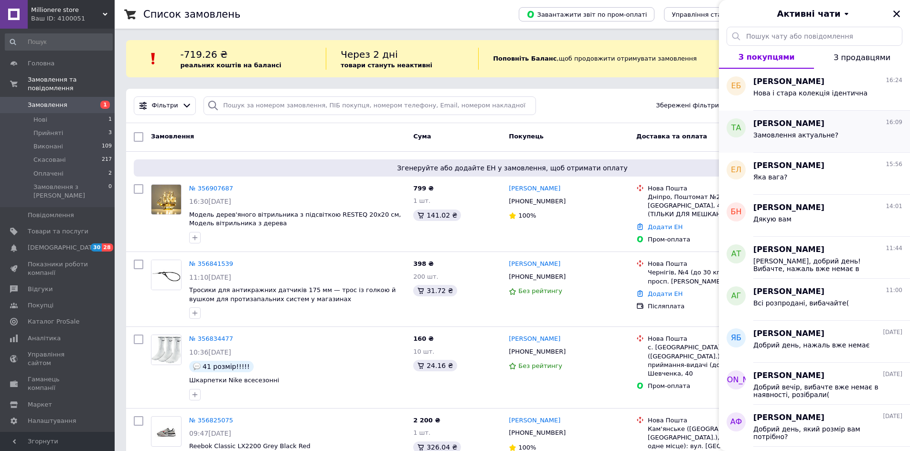
click at [769, 128] on span "[PERSON_NAME]" at bounding box center [788, 123] width 71 height 11
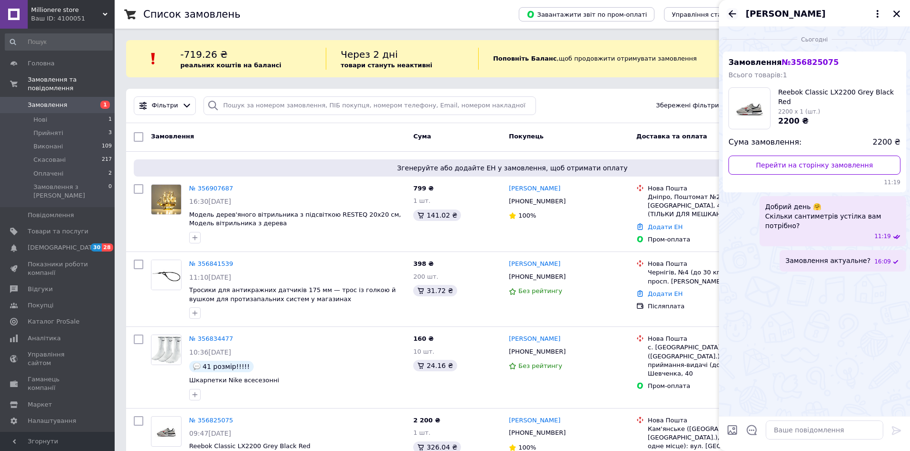
click at [733, 12] on icon "Назад" at bounding box center [731, 13] width 11 height 11
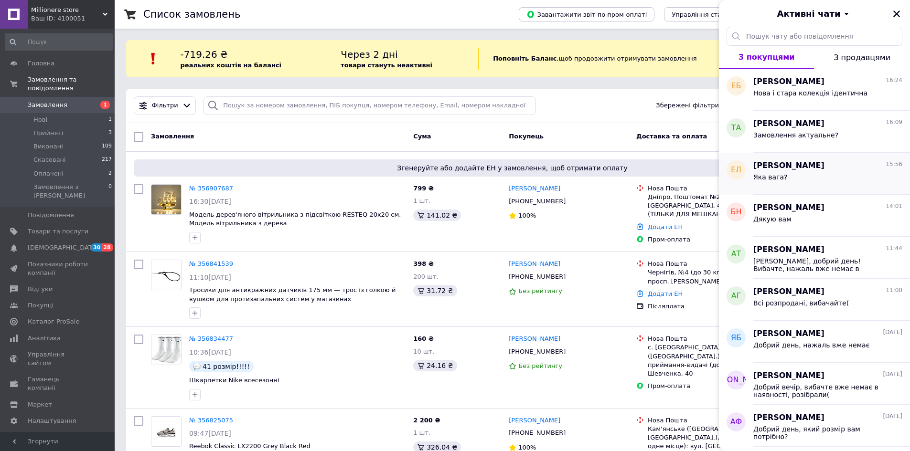
click at [763, 179] on span "Яка вага?" at bounding box center [770, 177] width 34 height 8
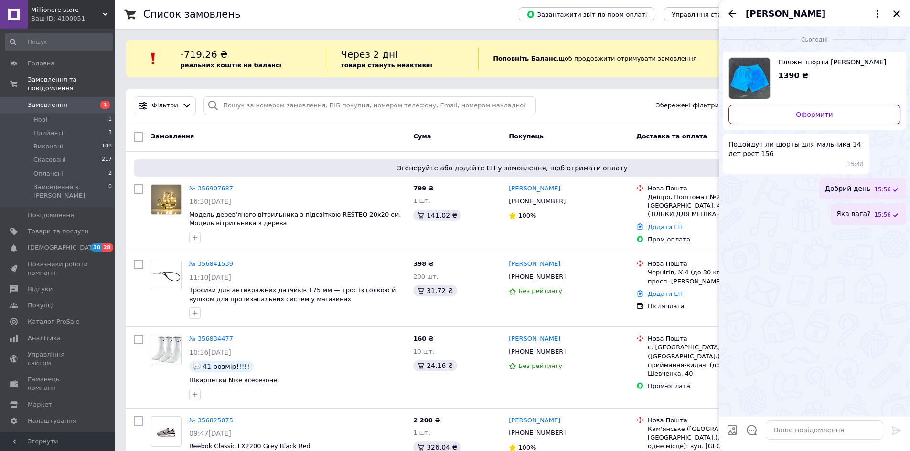
click at [738, 22] on div "Елена Луценко" at bounding box center [814, 13] width 191 height 27
click at [731, 13] on icon "Назад" at bounding box center [732, 13] width 8 height 7
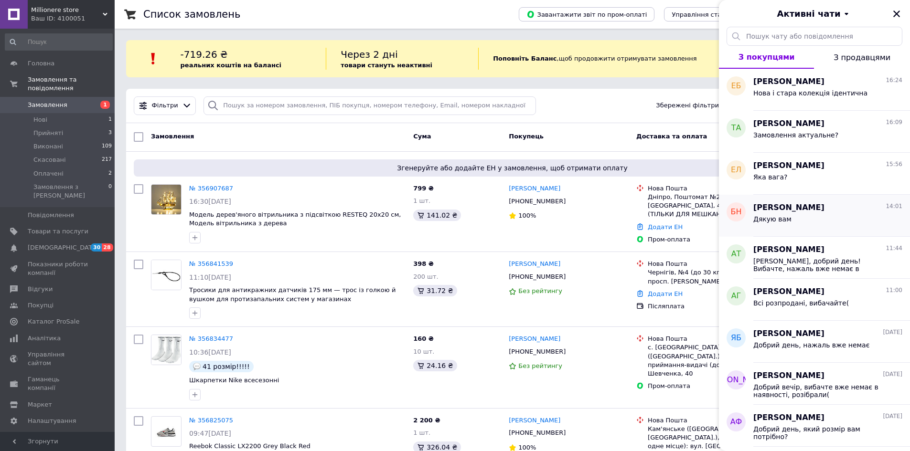
click at [773, 222] on span "Дякую вам" at bounding box center [772, 219] width 38 height 8
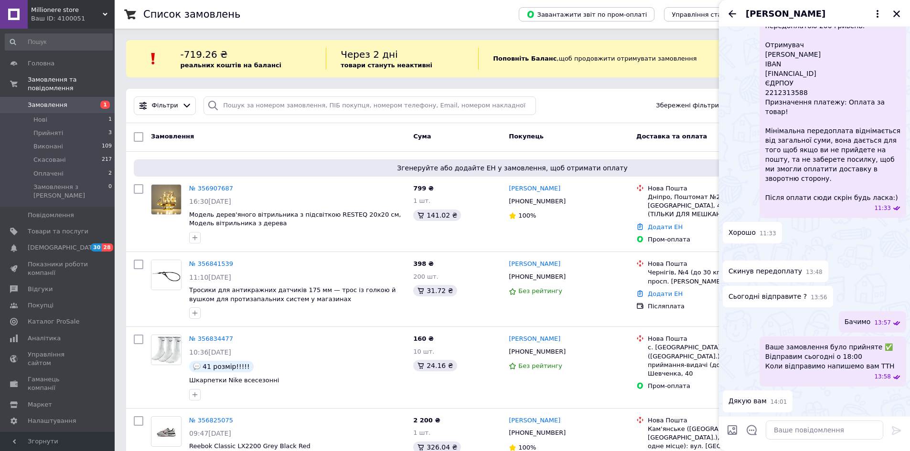
scroll to position [1502, 0]
click at [730, 249] on img at bounding box center [727, 253] width 8 height 8
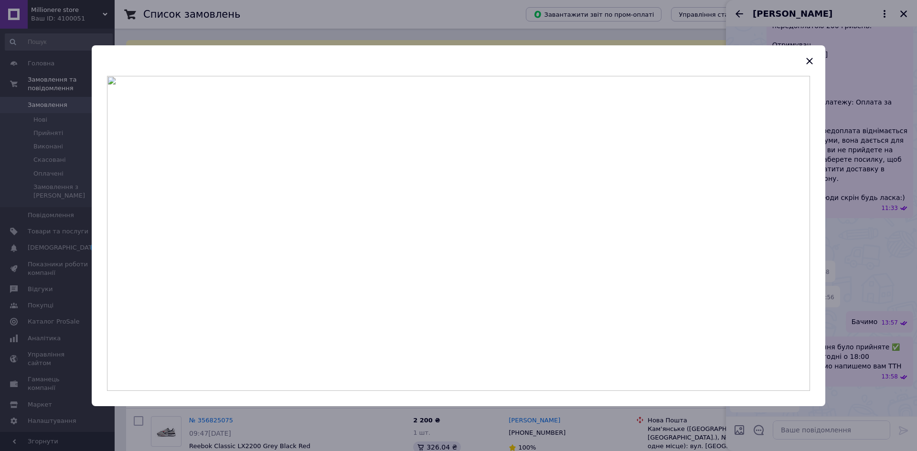
click at [815, 207] on div at bounding box center [459, 241] width 734 height 330
click at [838, 189] on div at bounding box center [458, 225] width 917 height 451
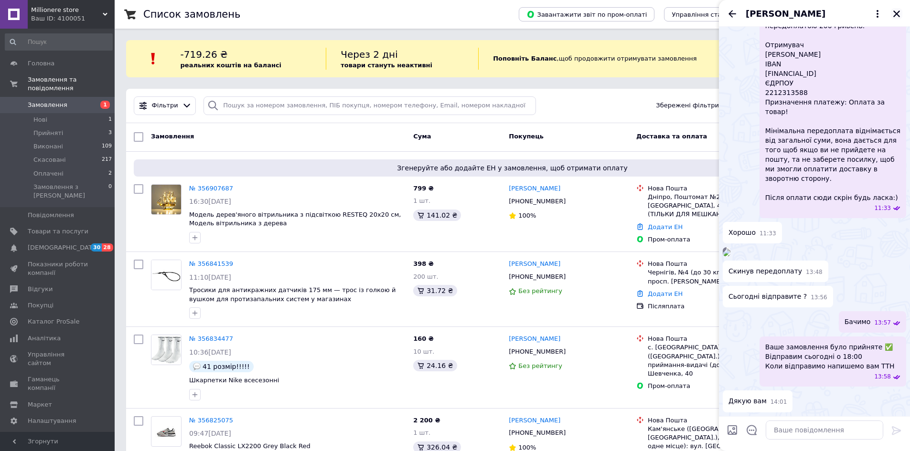
click at [895, 18] on button "Закрити" at bounding box center [896, 13] width 11 height 11
